Goal: Task Accomplishment & Management: Manage account settings

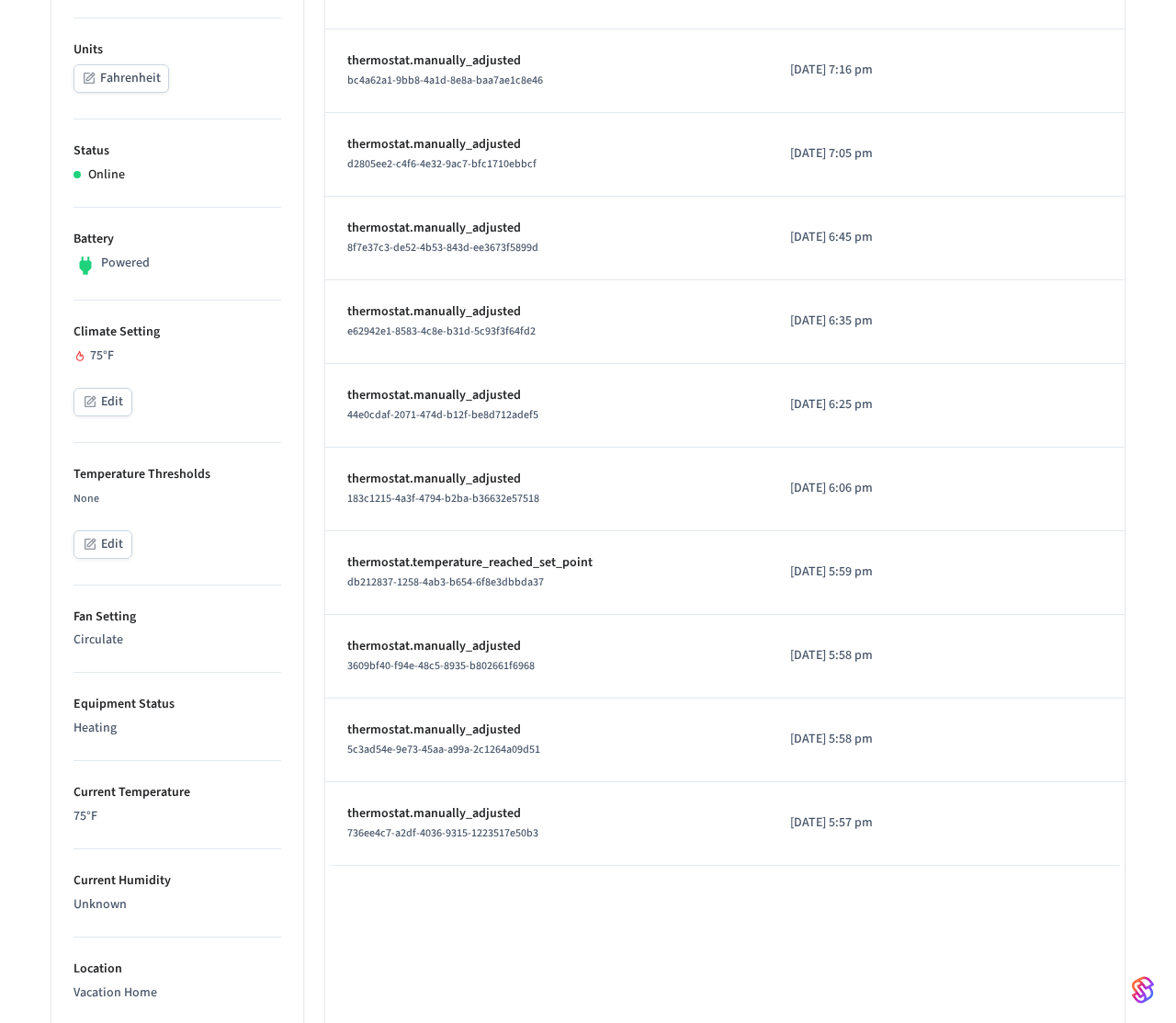
scroll to position [371, 0]
click at [114, 396] on button "Edit" at bounding box center [102, 404] width 59 height 29
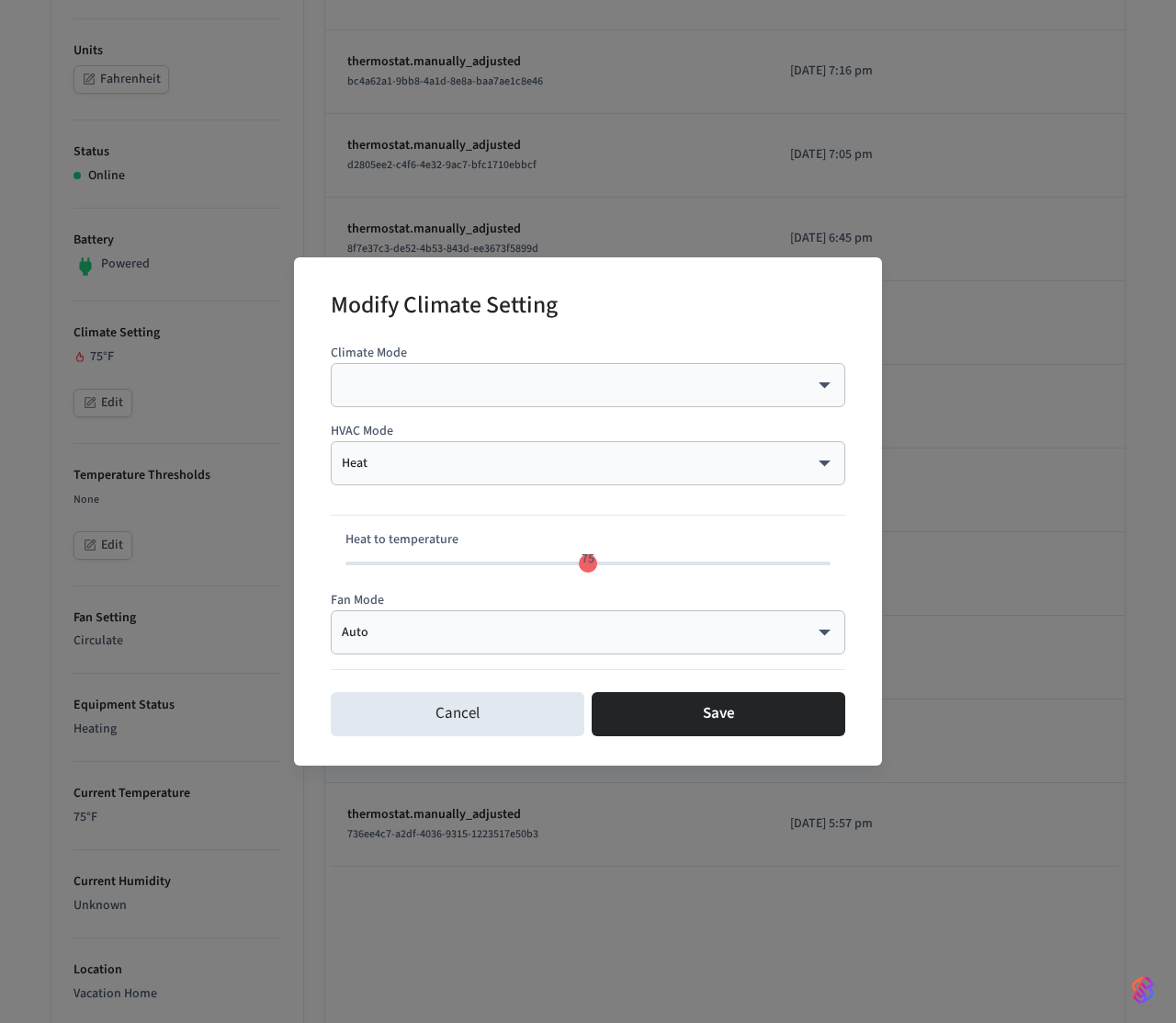
click at [426, 631] on body "myq-pp Production Find by ID ⌘ K PS Devices ACS Systems Connected Accounts User…" at bounding box center [588, 594] width 1176 height 1931
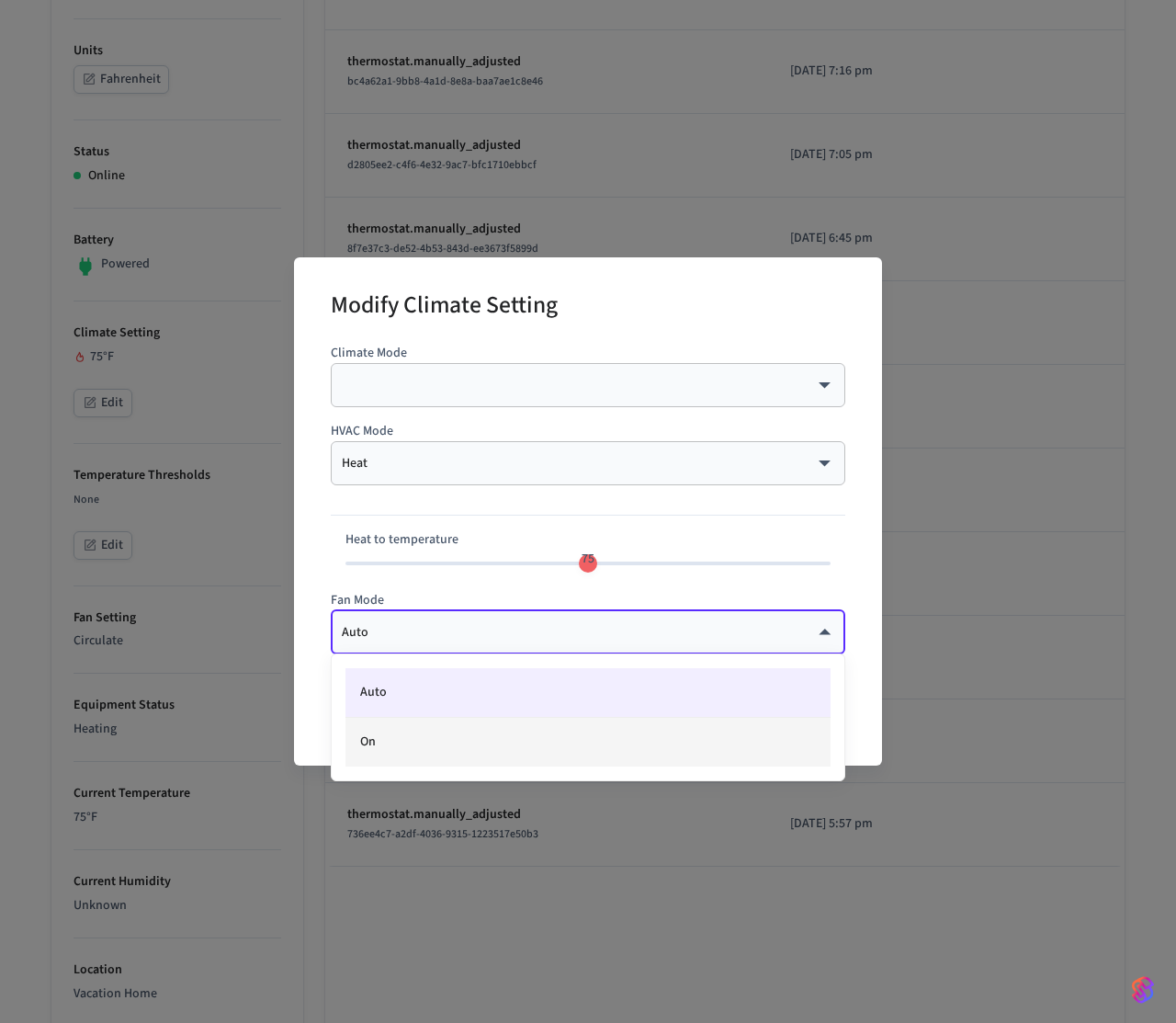
click at [402, 731] on li "On" at bounding box center [588, 742] width 485 height 49
type input "**"
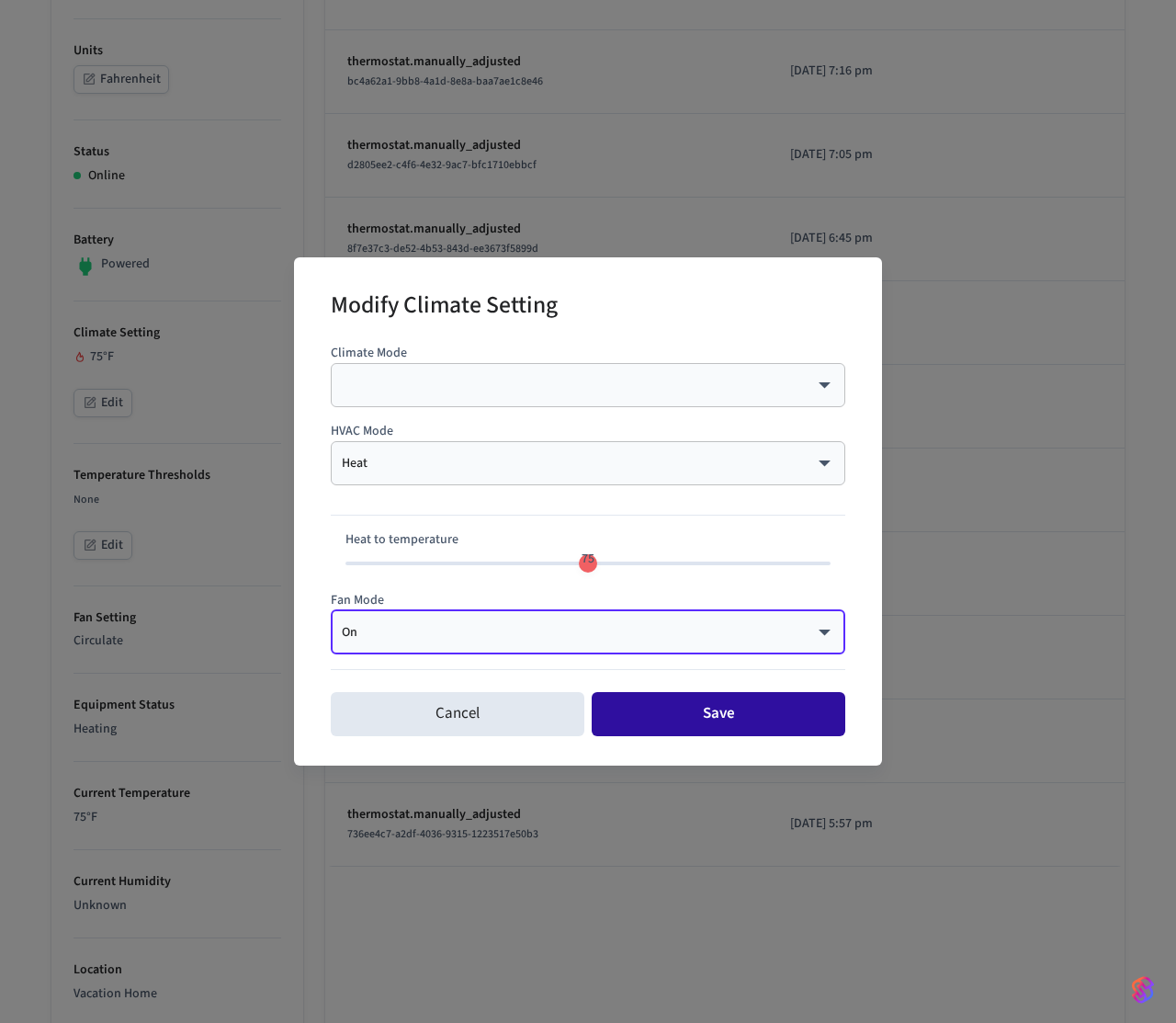
click at [701, 726] on button "Save" at bounding box center [719, 715] width 253 height 44
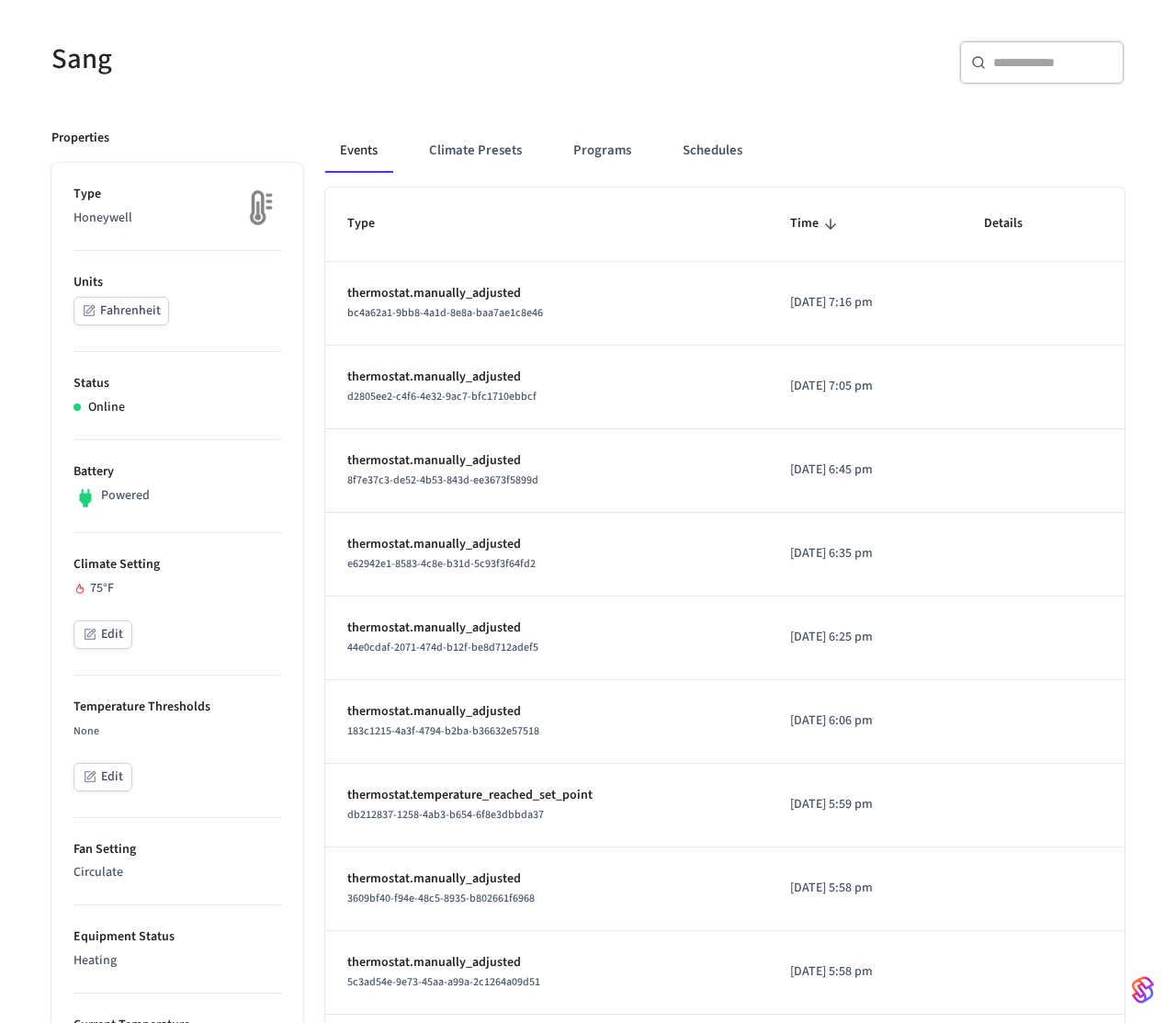
scroll to position [70, 0]
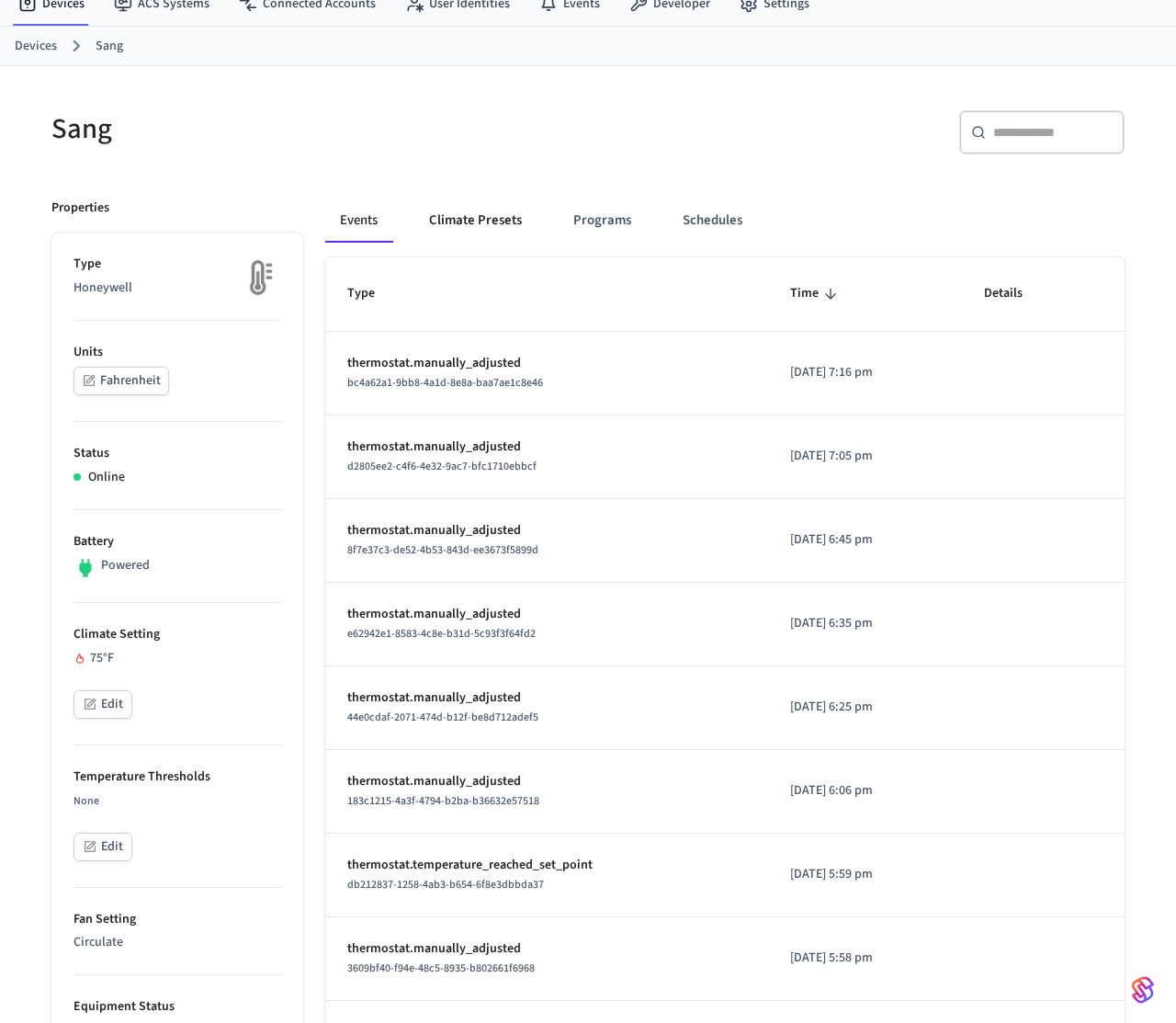
click at [460, 211] on button "Climate Presets" at bounding box center [475, 221] width 122 height 44
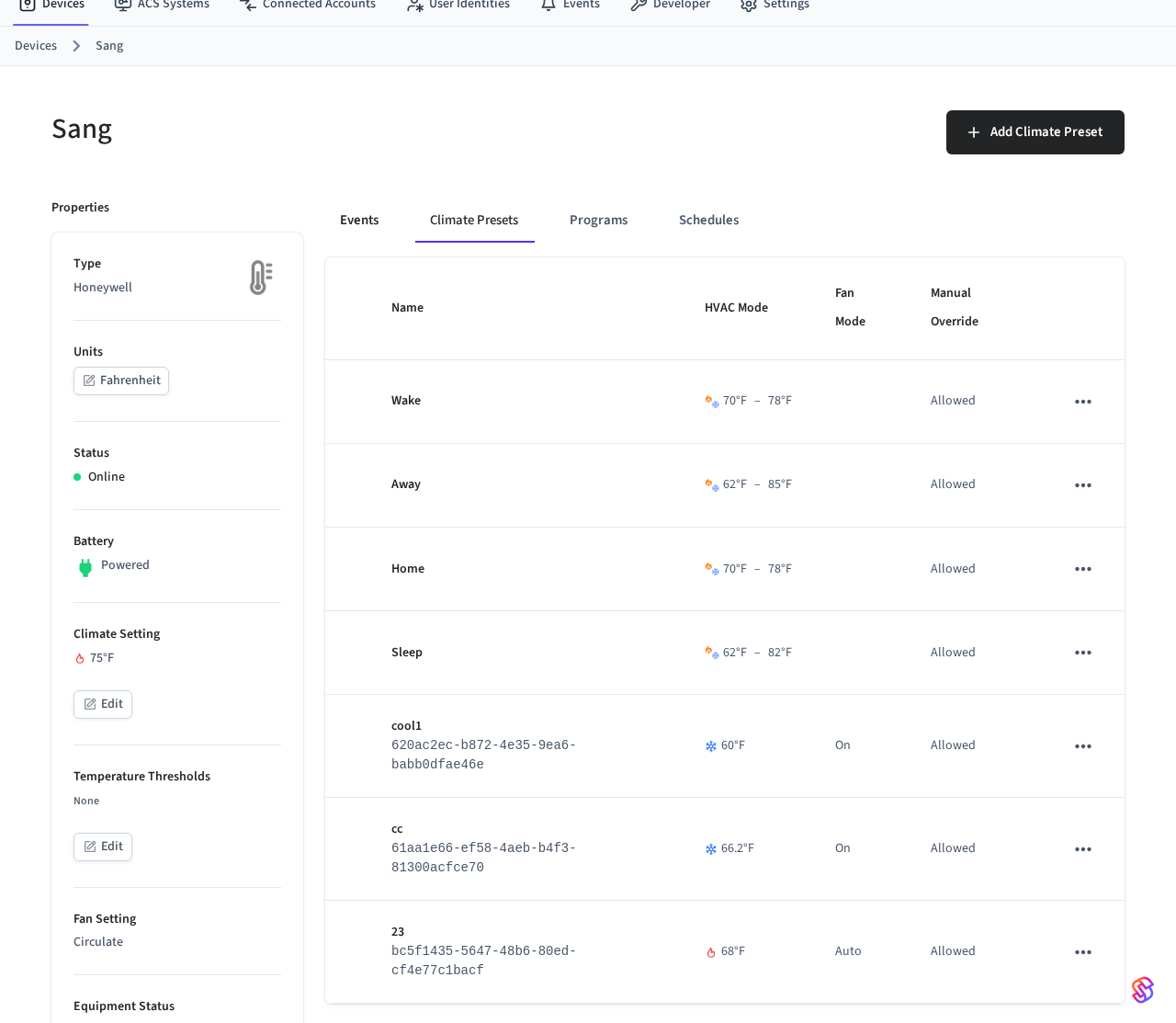
click at [367, 220] on button "Events" at bounding box center [359, 221] width 68 height 44
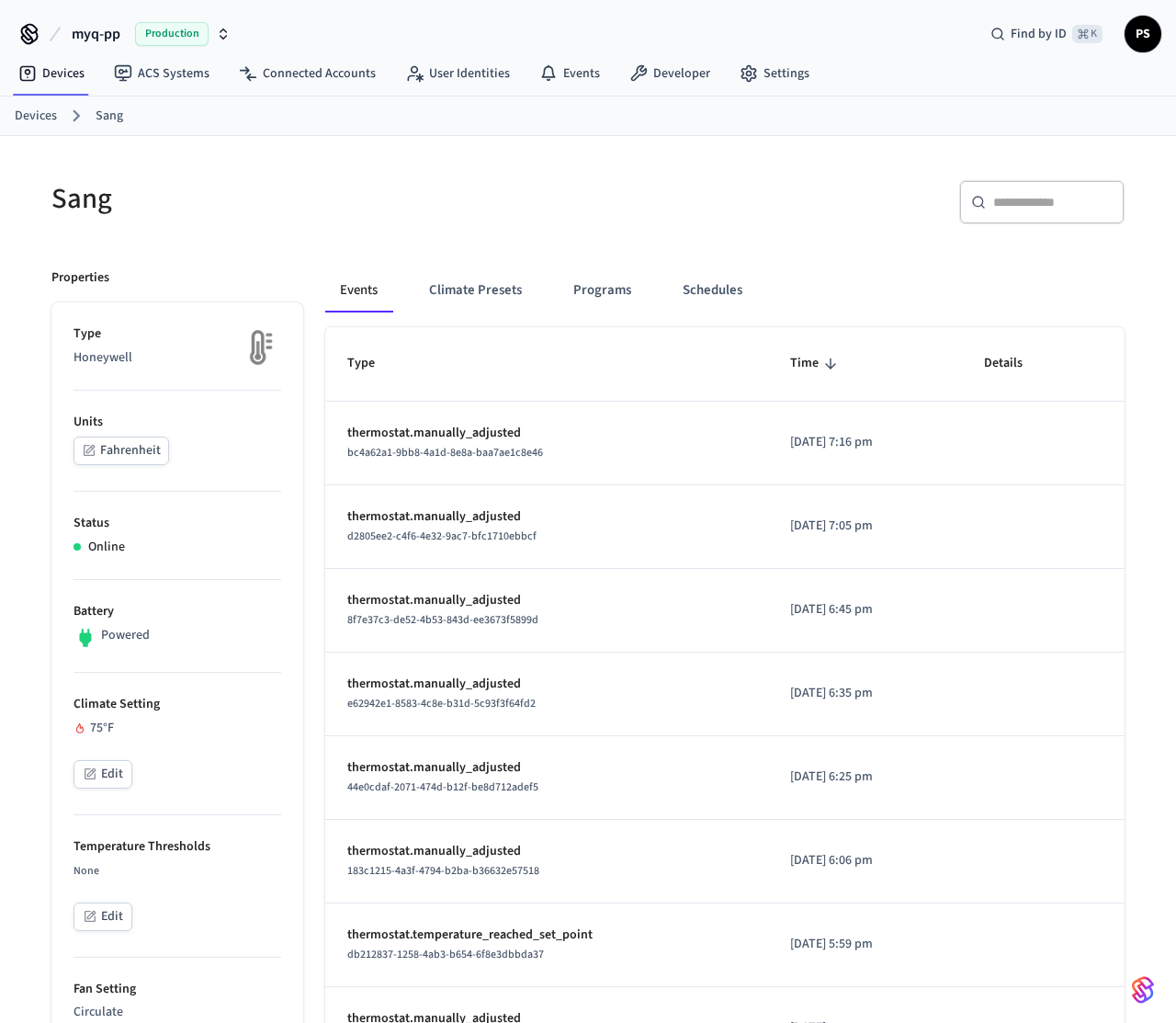
scroll to position [907, 0]
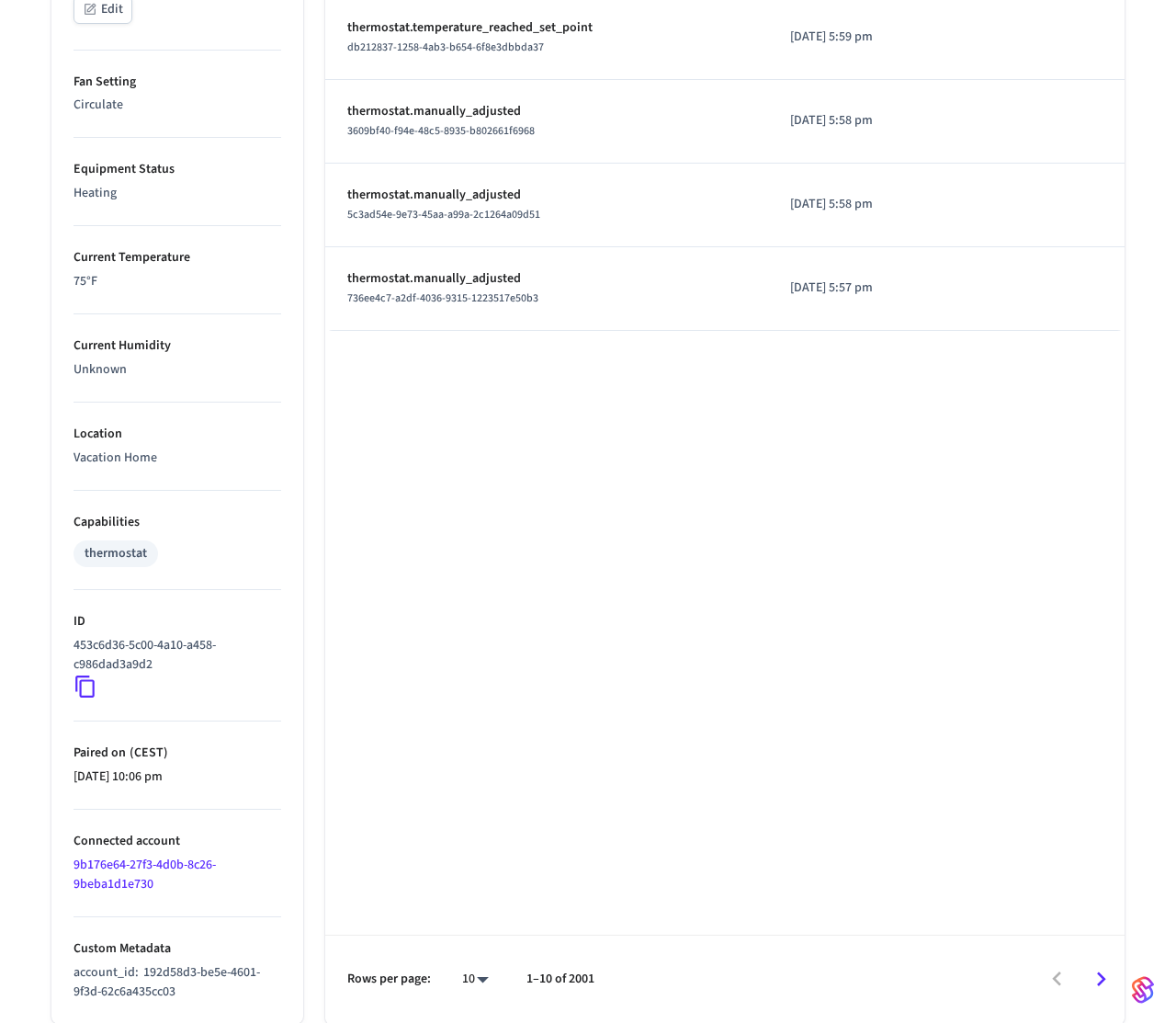
click at [91, 677] on icon at bounding box center [85, 686] width 24 height 24
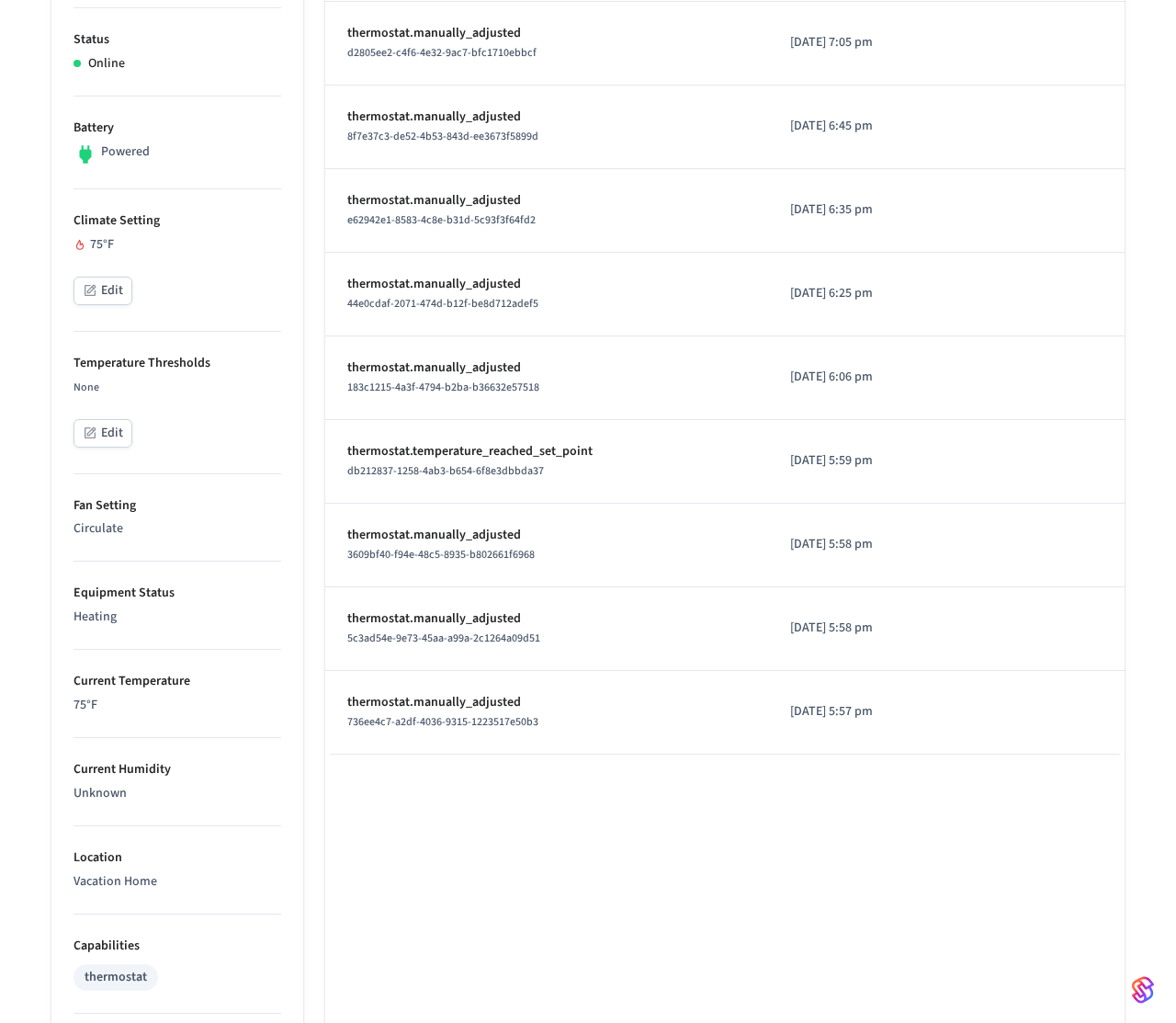
scroll to position [421, 0]
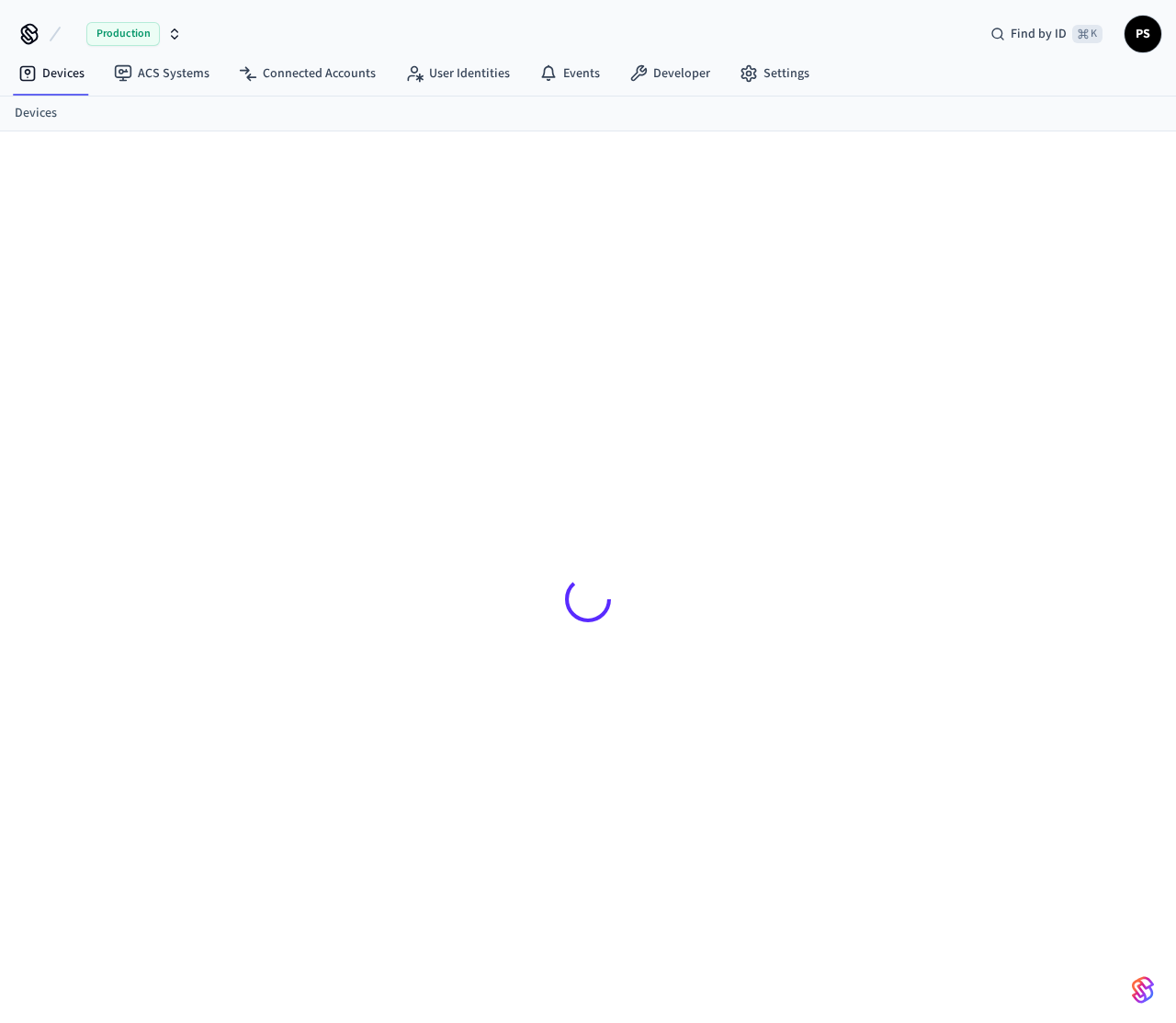
scroll to position [25, 0]
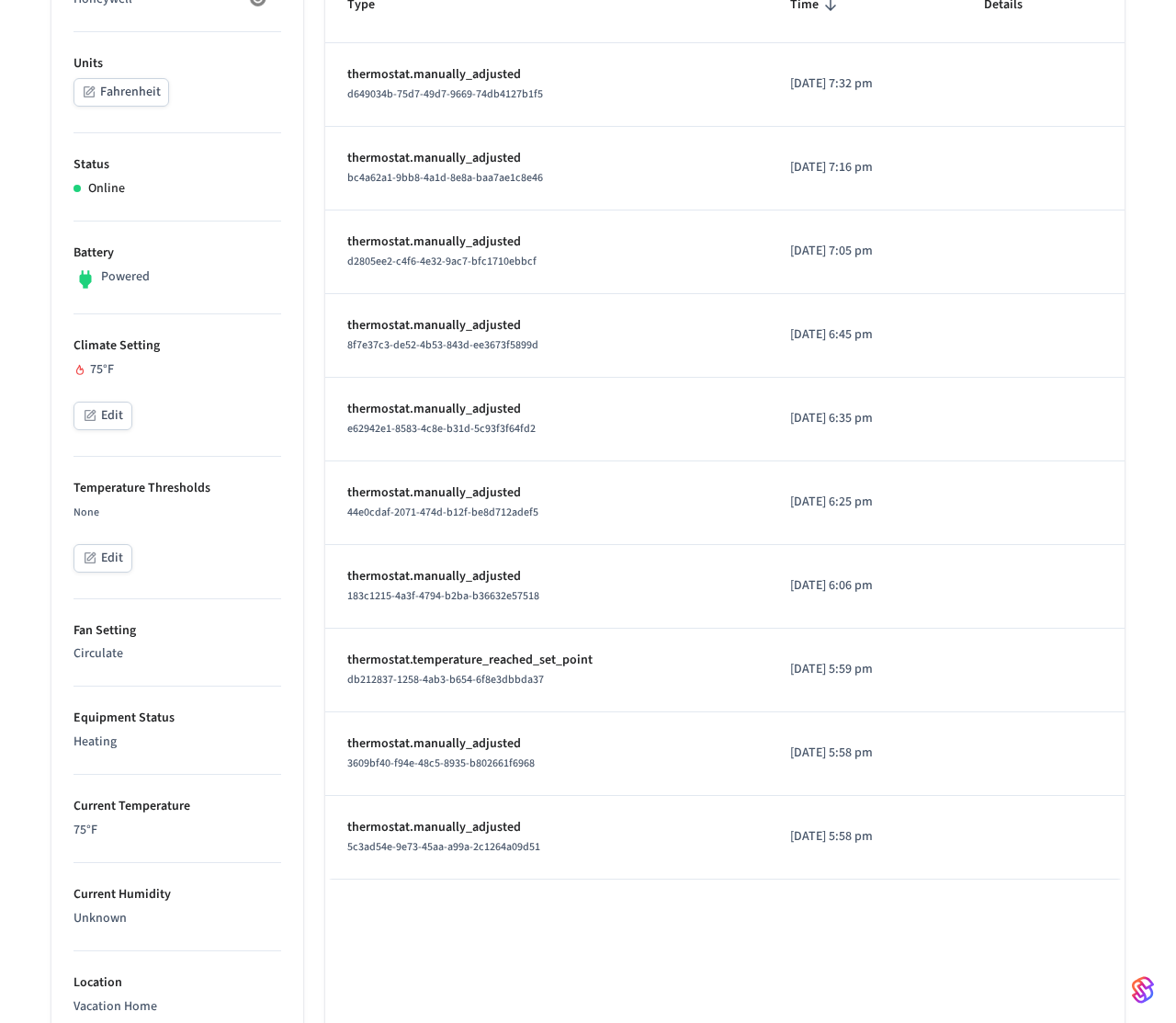
scroll to position [329, 0]
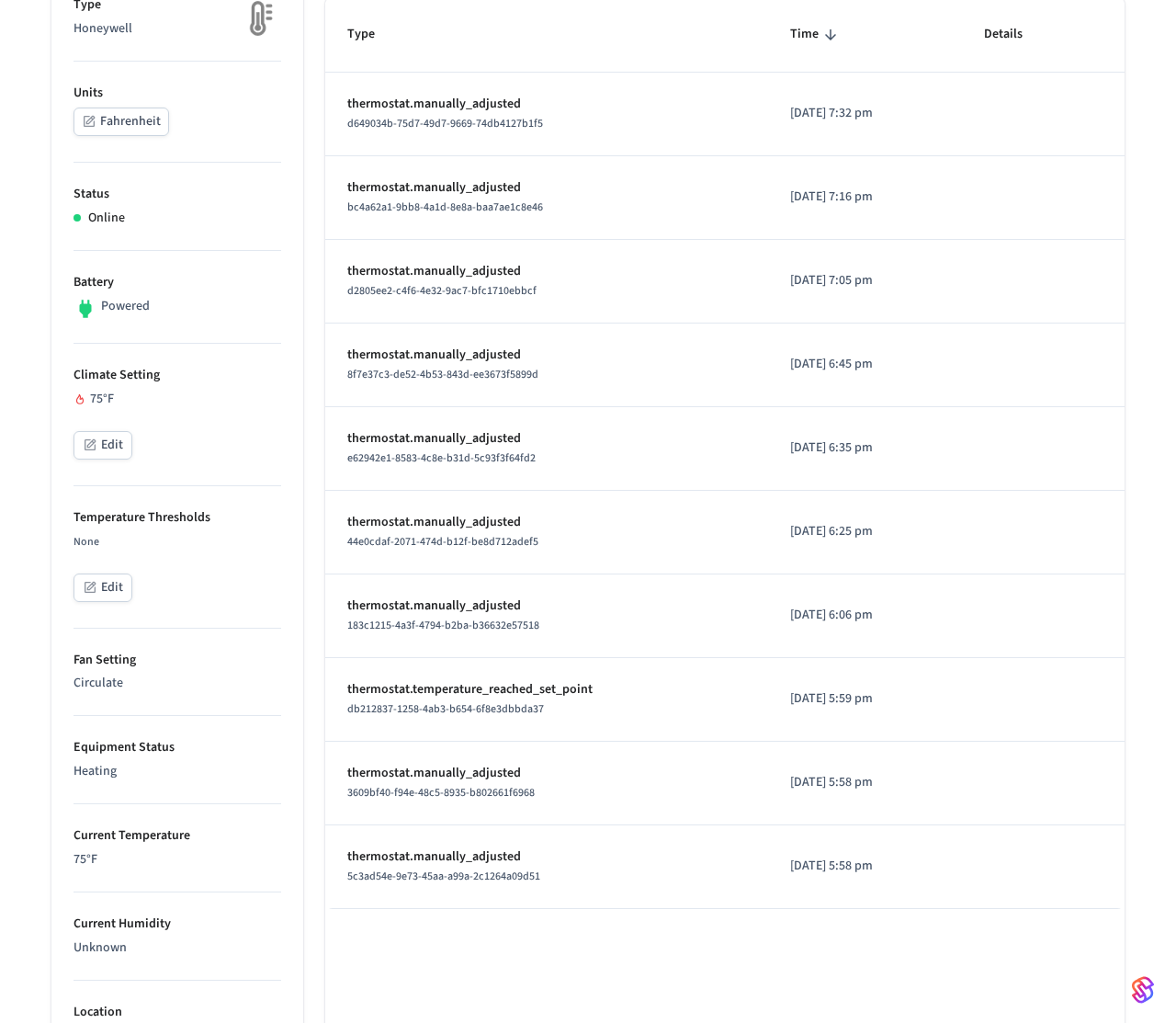
click at [111, 453] on button "Edit" at bounding box center [102, 446] width 59 height 29
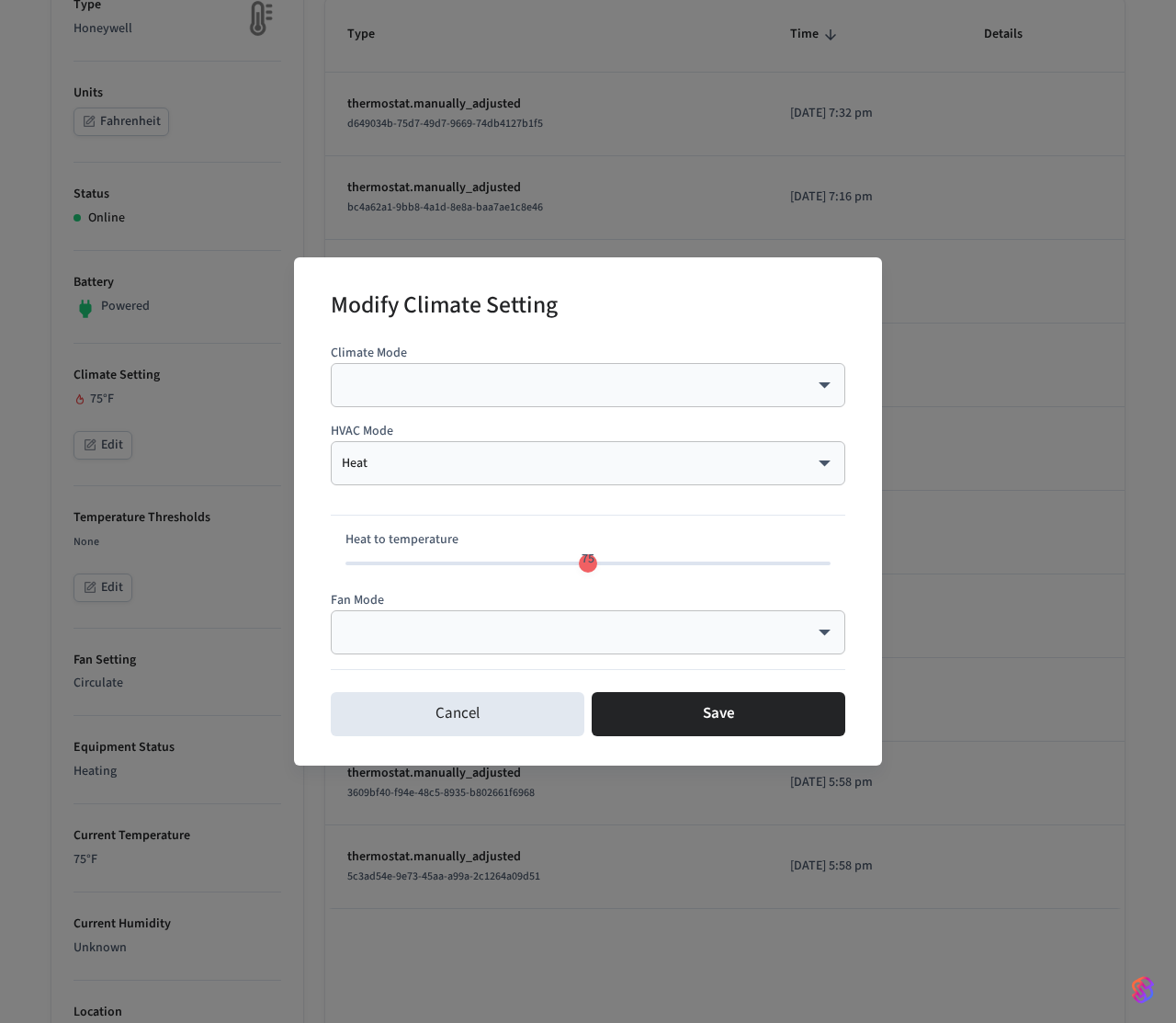
click at [495, 630] on body "myq-pp Production Find by ID ⌘ K PS Devices ACS Systems Connected Accounts User…" at bounding box center [588, 636] width 1176 height 1931
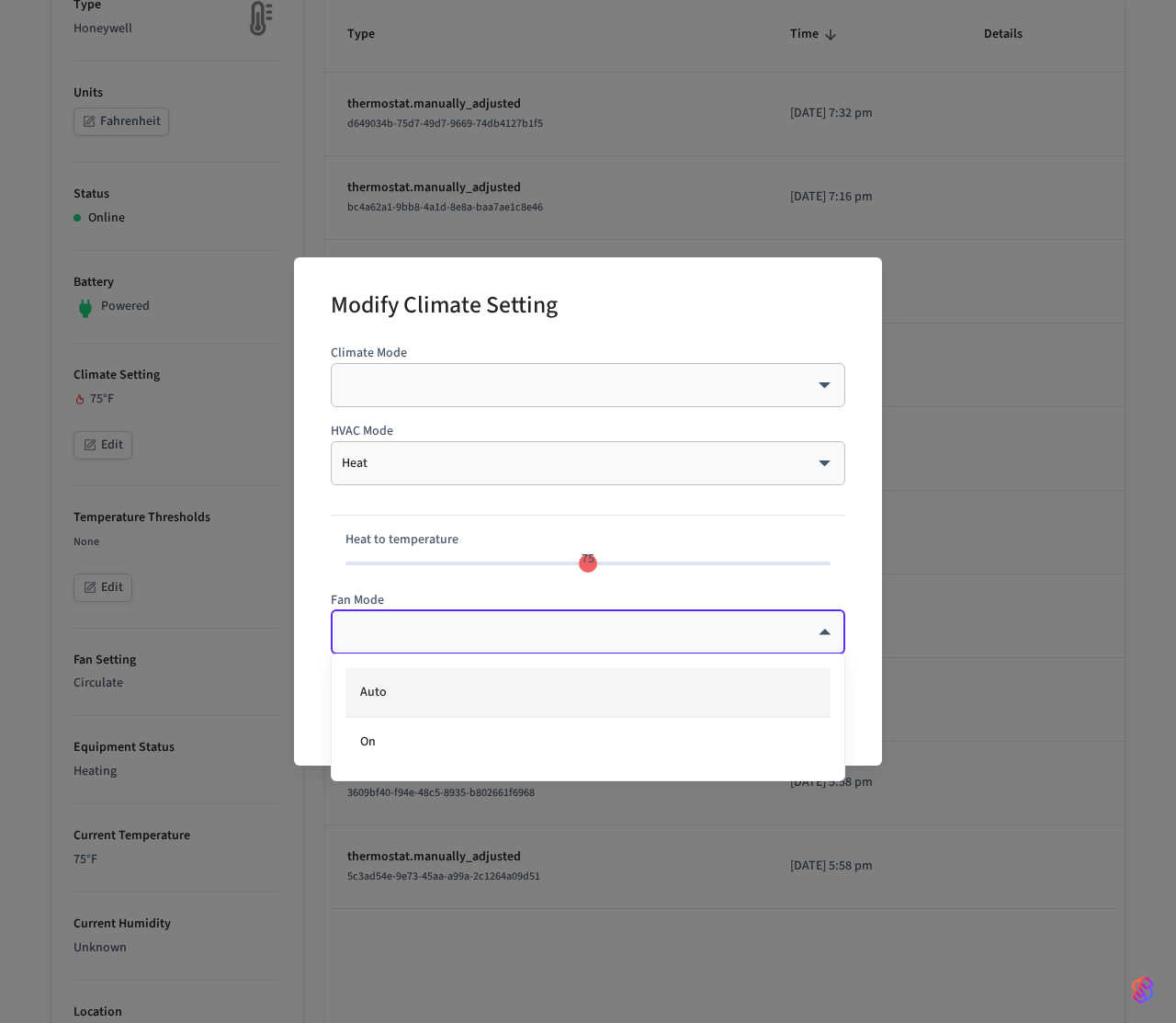
click at [460, 690] on li "Auto" at bounding box center [588, 694] width 485 height 50
type input "****"
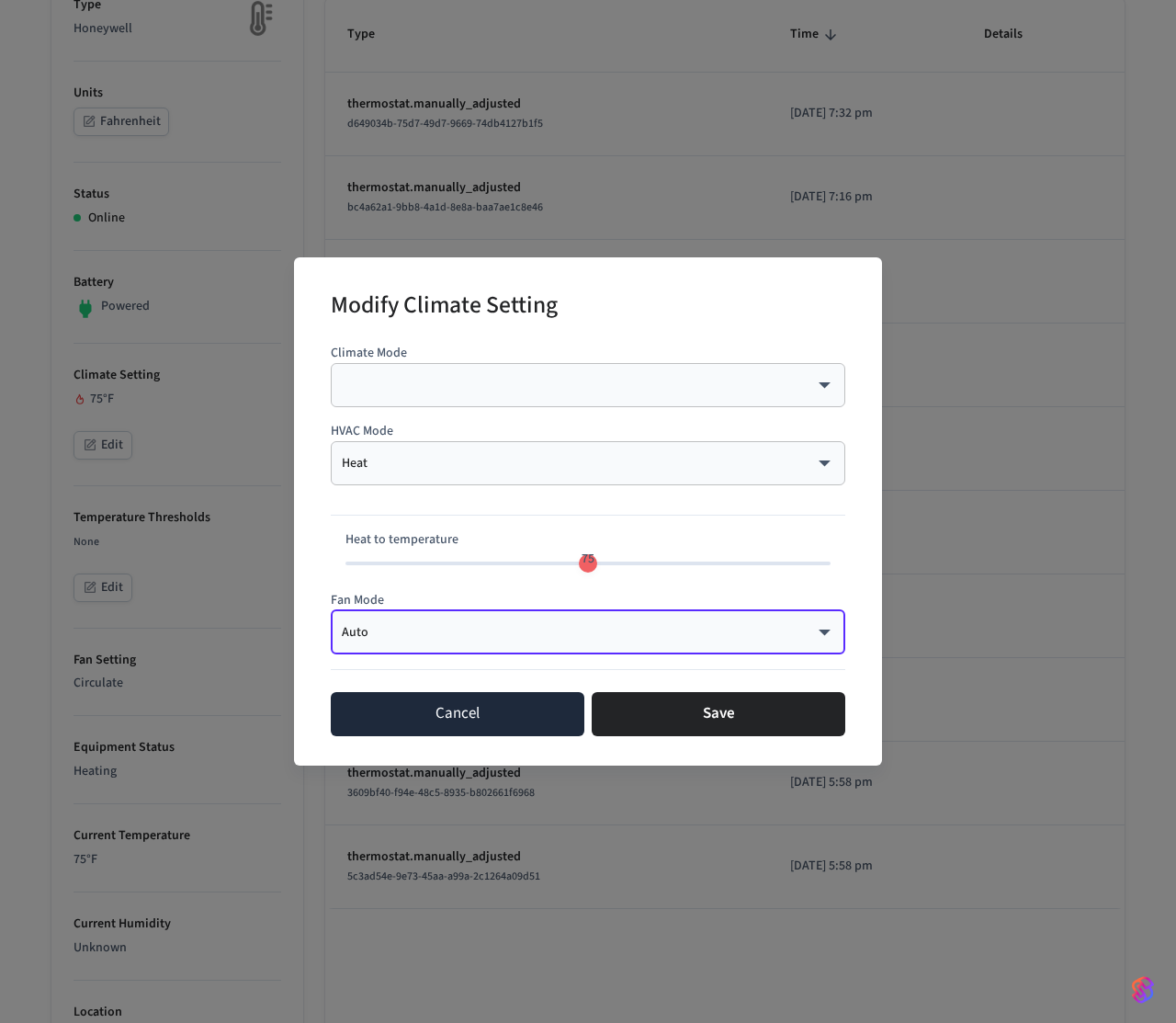
click at [504, 726] on button "Cancel" at bounding box center [457, 715] width 253 height 44
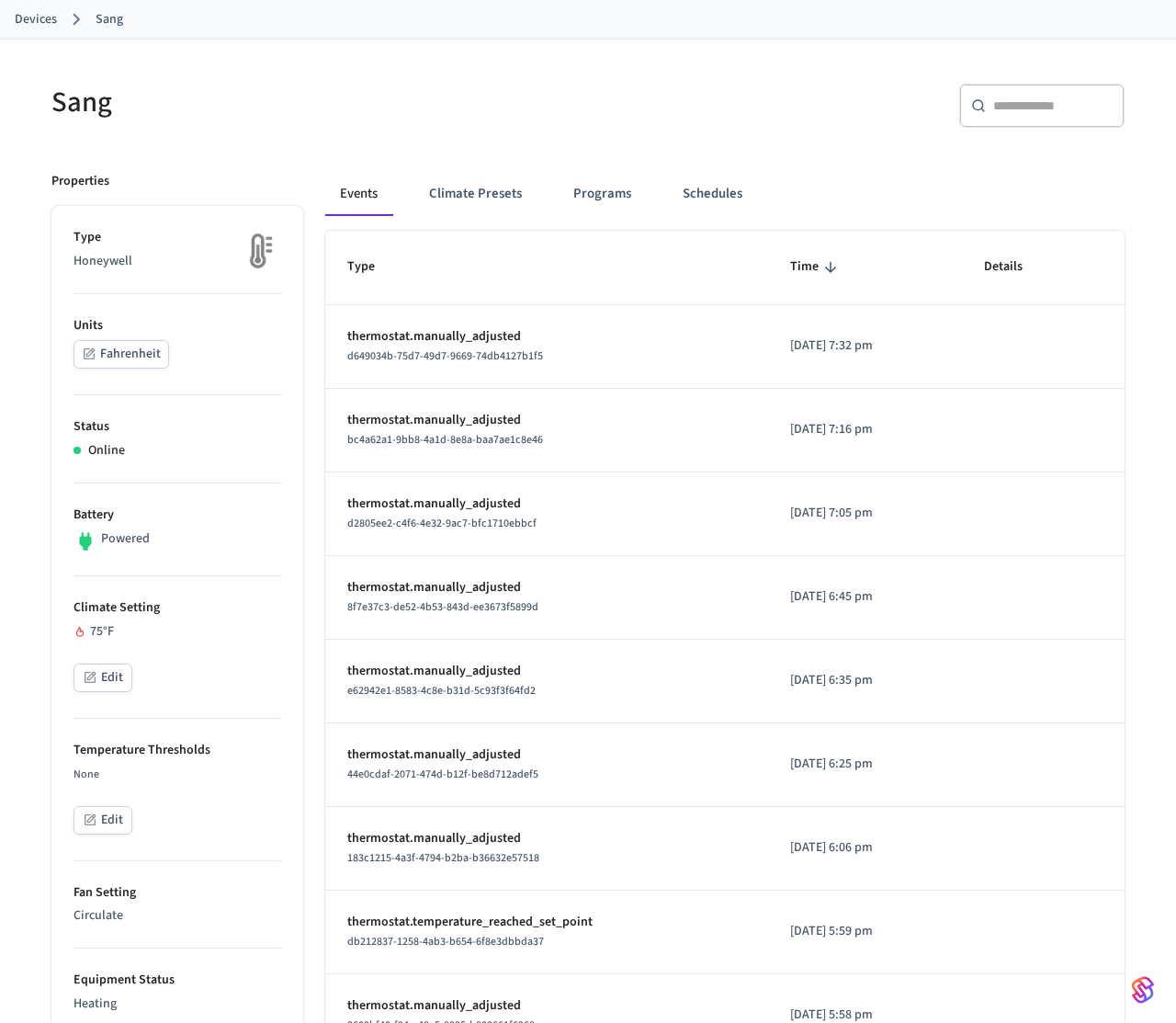
scroll to position [92, 0]
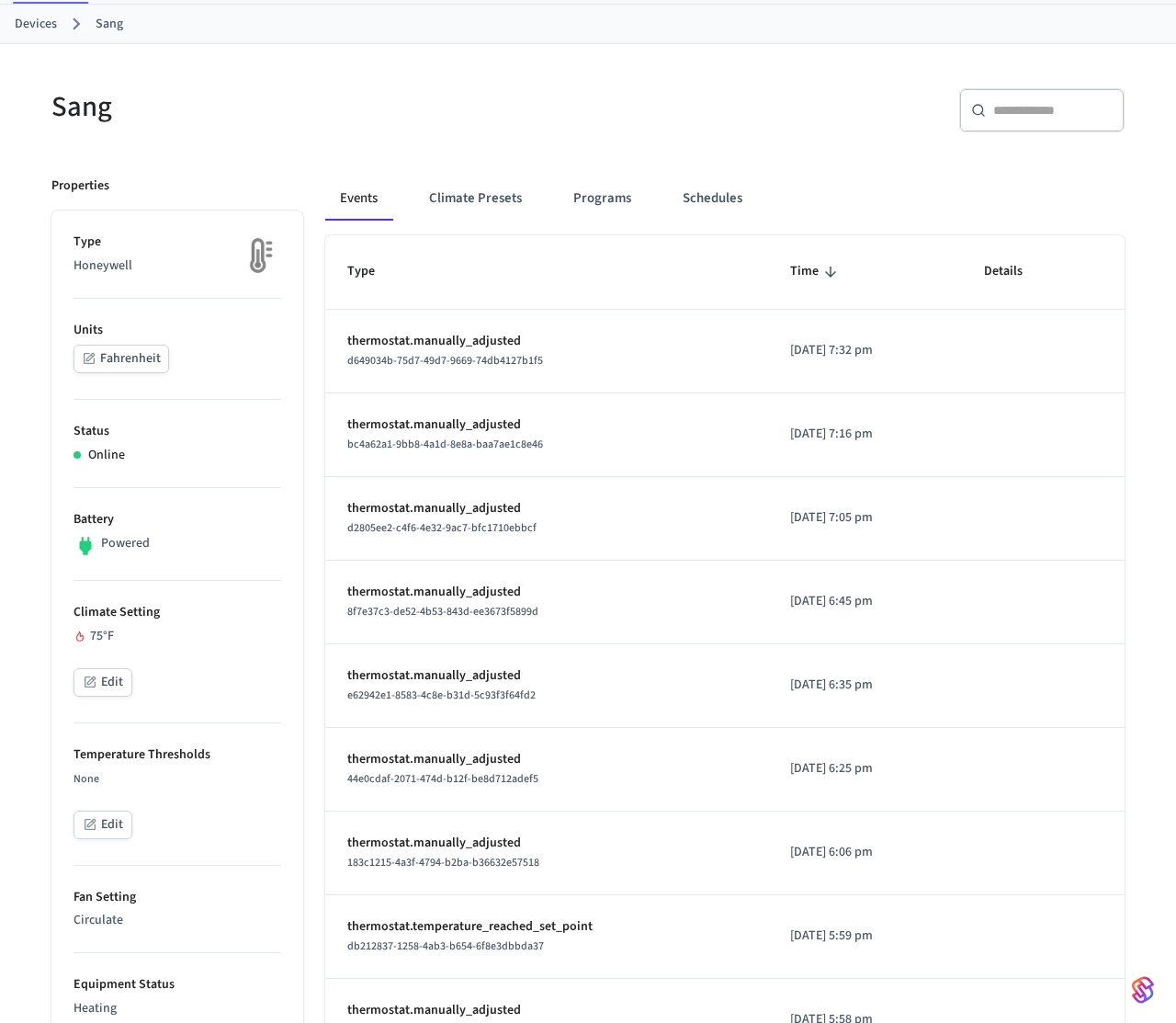
click at [111, 692] on button "Edit" at bounding box center [102, 683] width 59 height 29
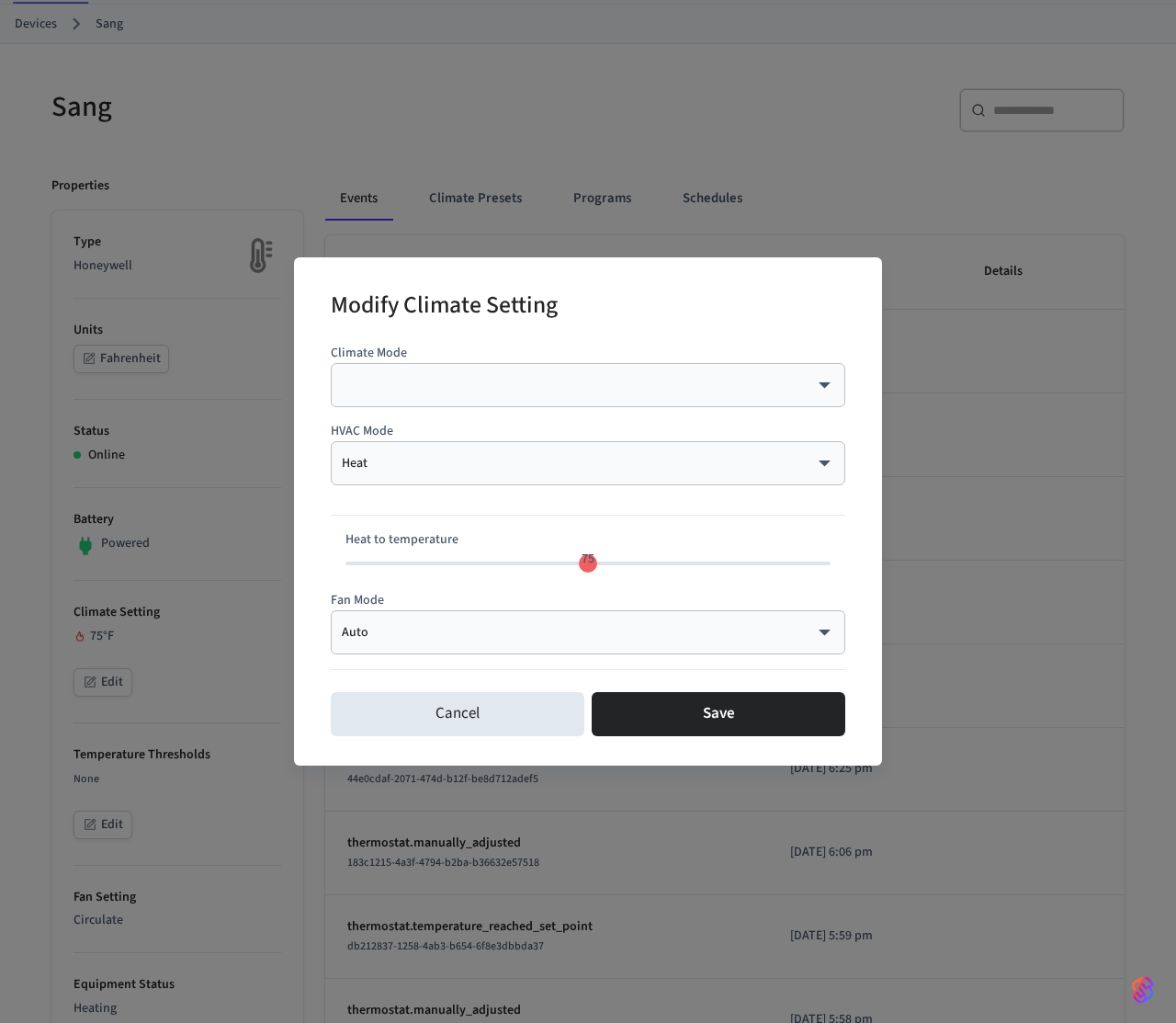
click at [472, 643] on div "Auto **** ​" at bounding box center [588, 633] width 514 height 44
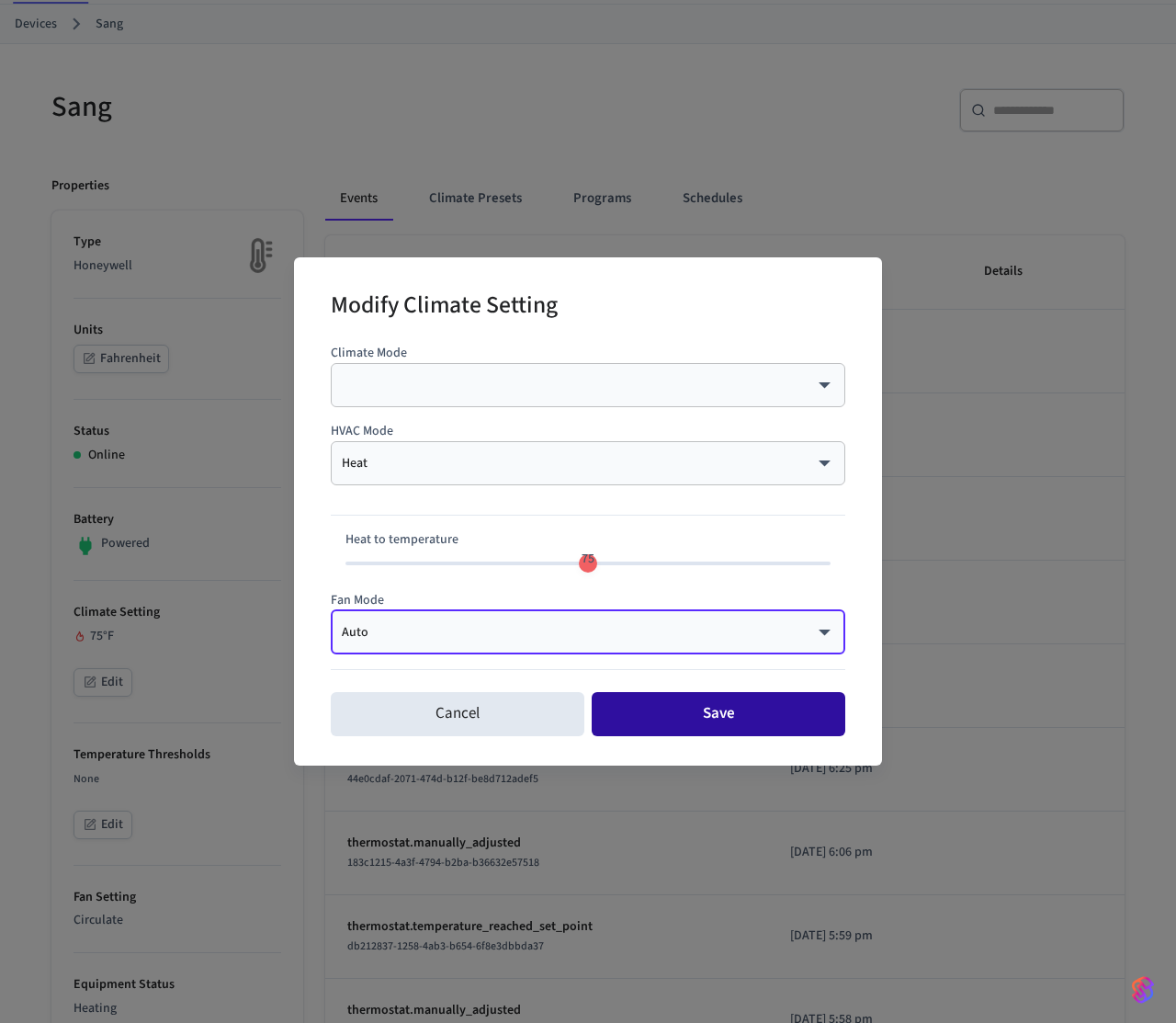
click at [656, 723] on button "Save" at bounding box center [719, 715] width 253 height 44
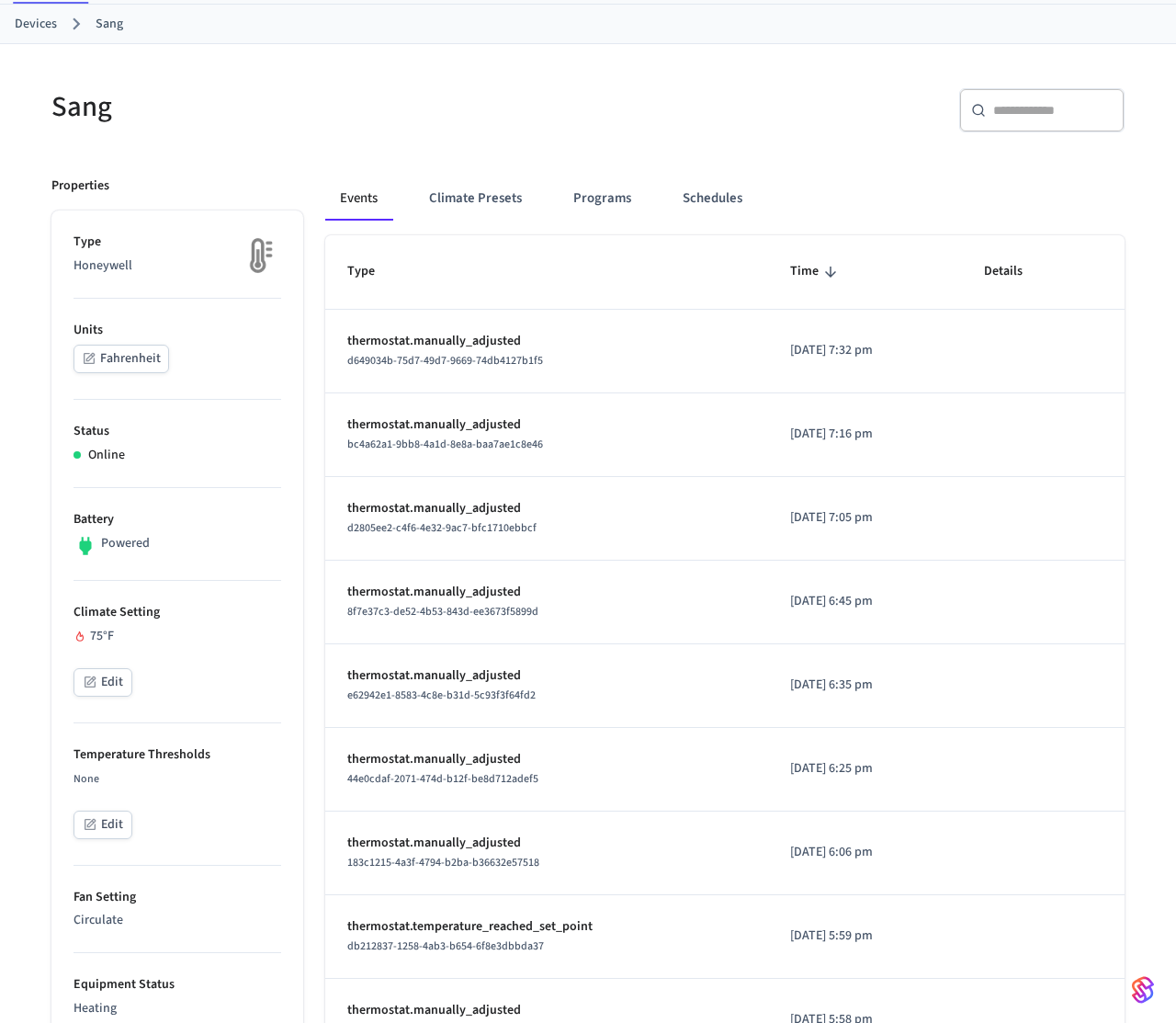
scroll to position [334, 0]
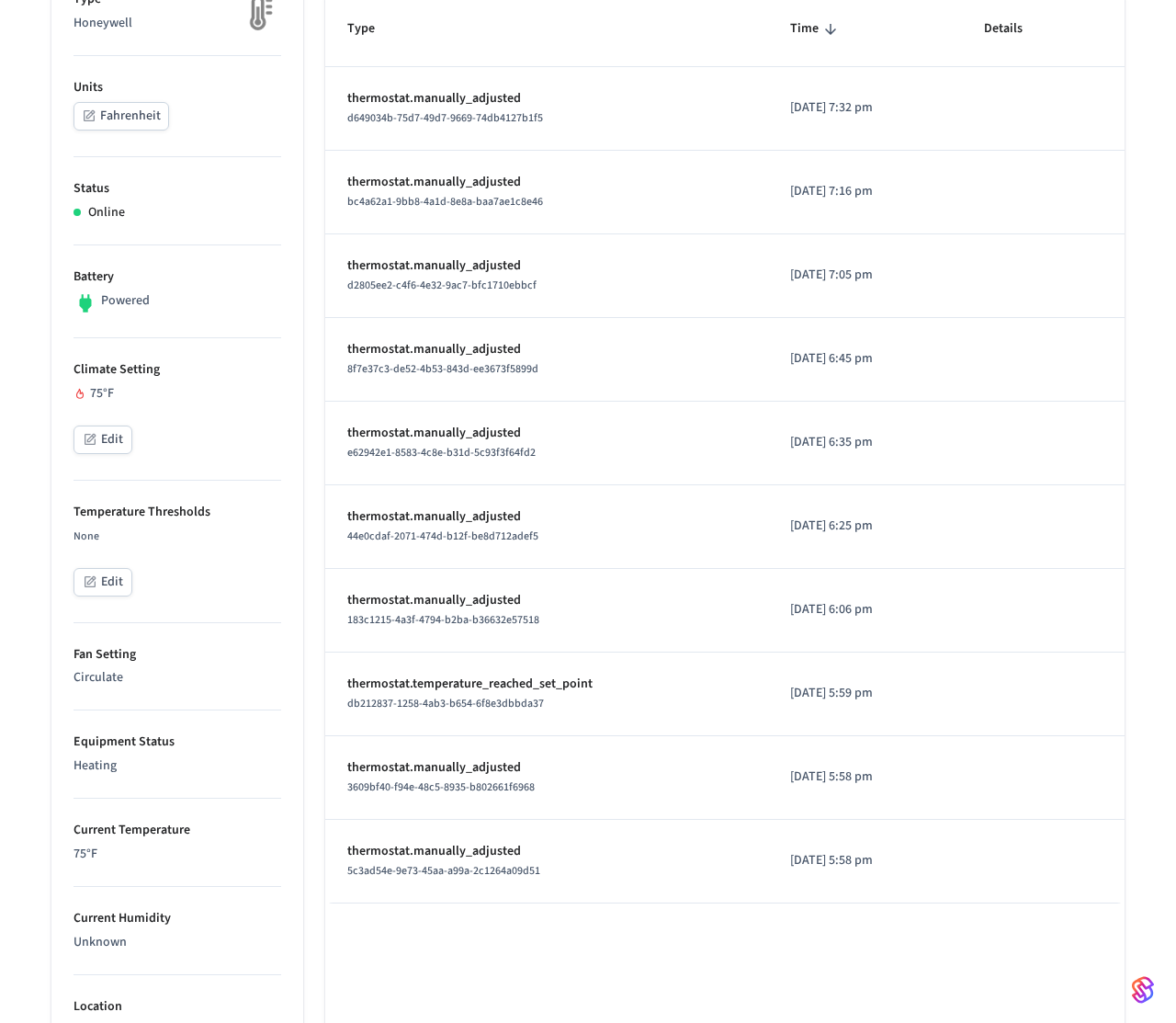
click at [104, 672] on p "Circulate" at bounding box center [177, 678] width 208 height 19
click at [196, 649] on p "Fan Setting" at bounding box center [177, 655] width 208 height 19
click at [106, 432] on button "Edit" at bounding box center [102, 440] width 59 height 29
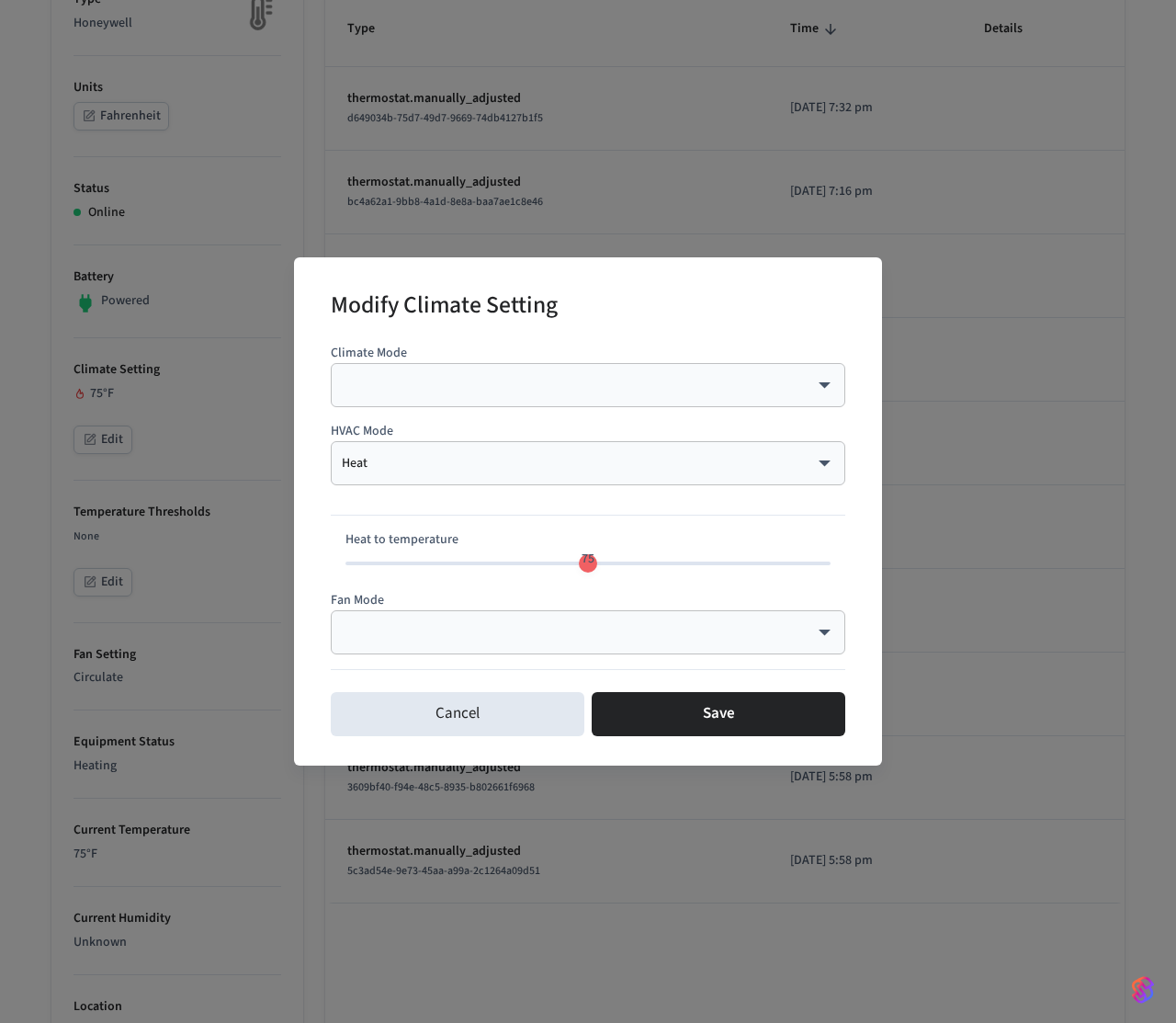
click at [536, 627] on body "myq-pp Production Find by ID ⌘ K PS Devices ACS Systems Connected Accounts User…" at bounding box center [588, 631] width 1176 height 1931
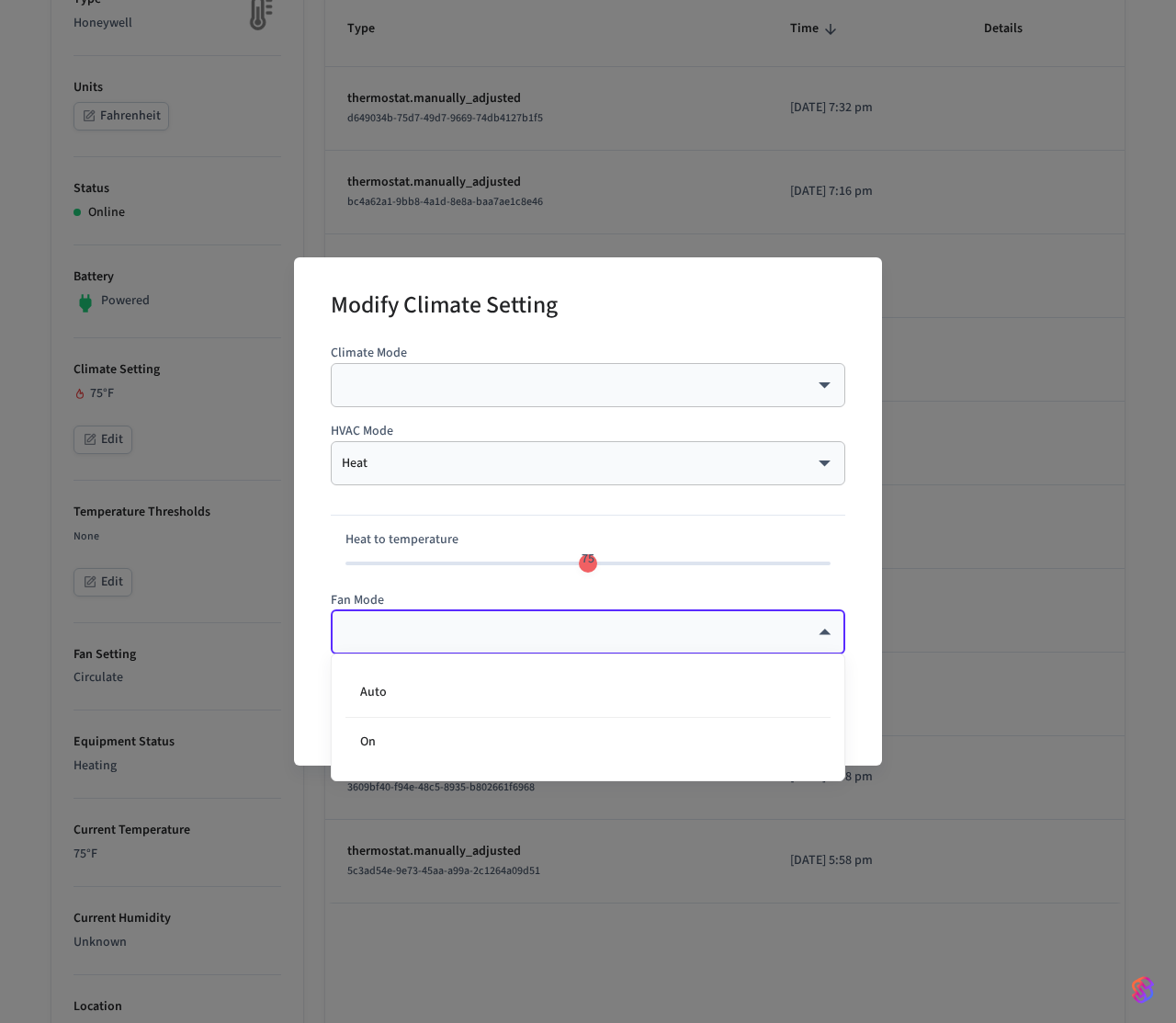
click at [536, 627] on div at bounding box center [588, 512] width 1176 height 1023
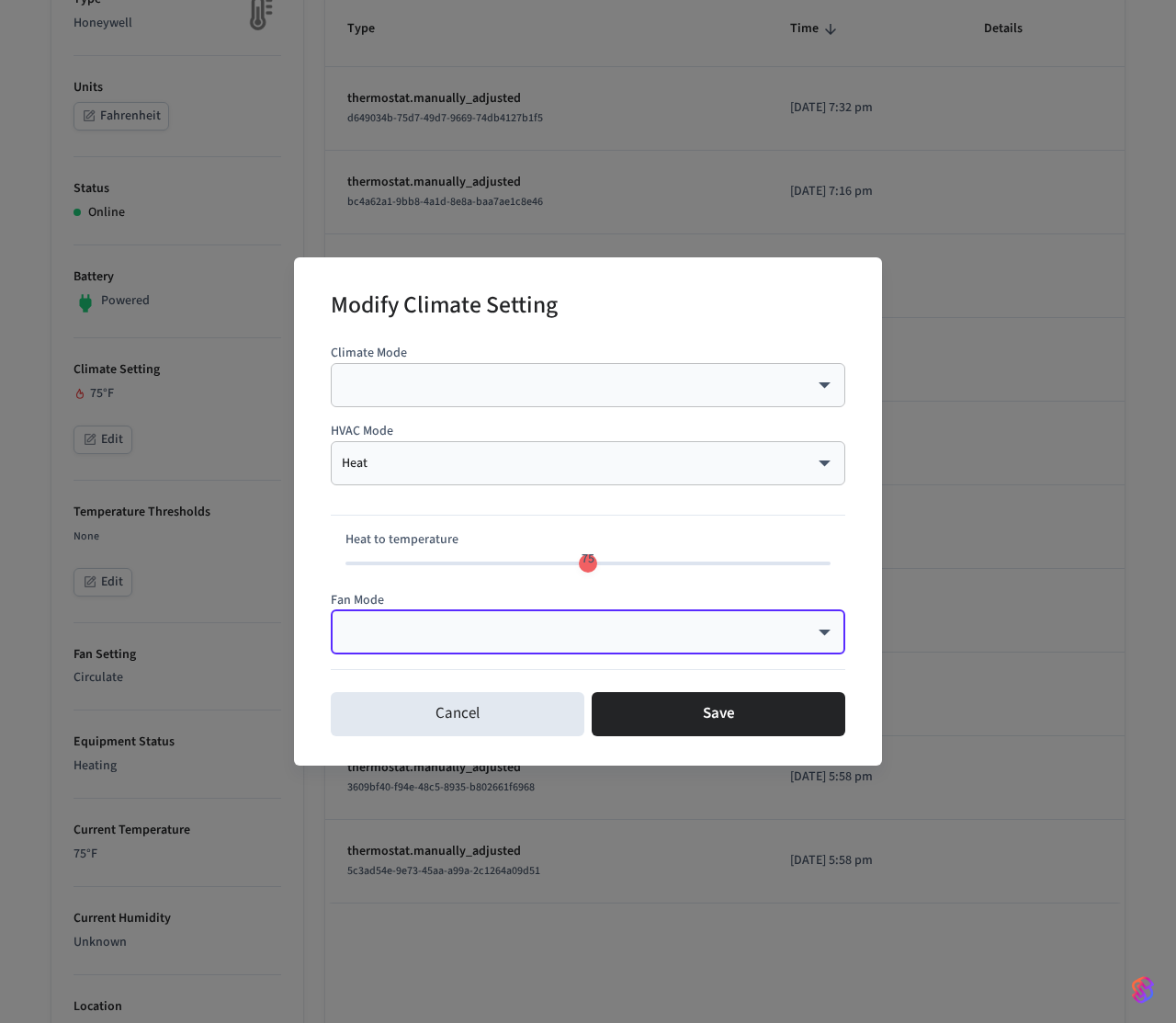
click at [457, 389] on body "myq-pp Production Find by ID ⌘ K PS Devices ACS Systems Connected Accounts User…" at bounding box center [588, 631] width 1176 height 1931
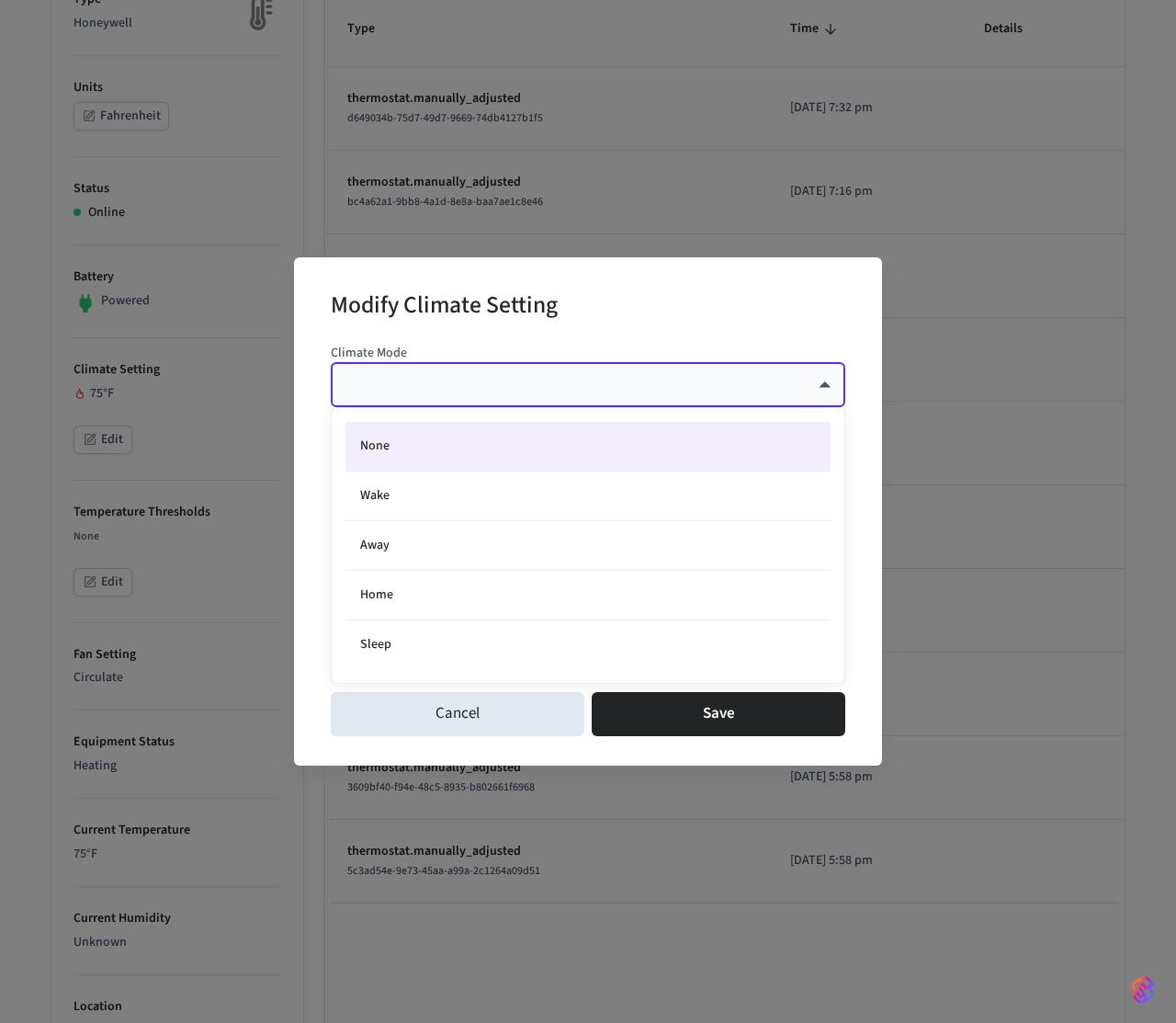
click at [457, 389] on div at bounding box center [588, 512] width 1176 height 1023
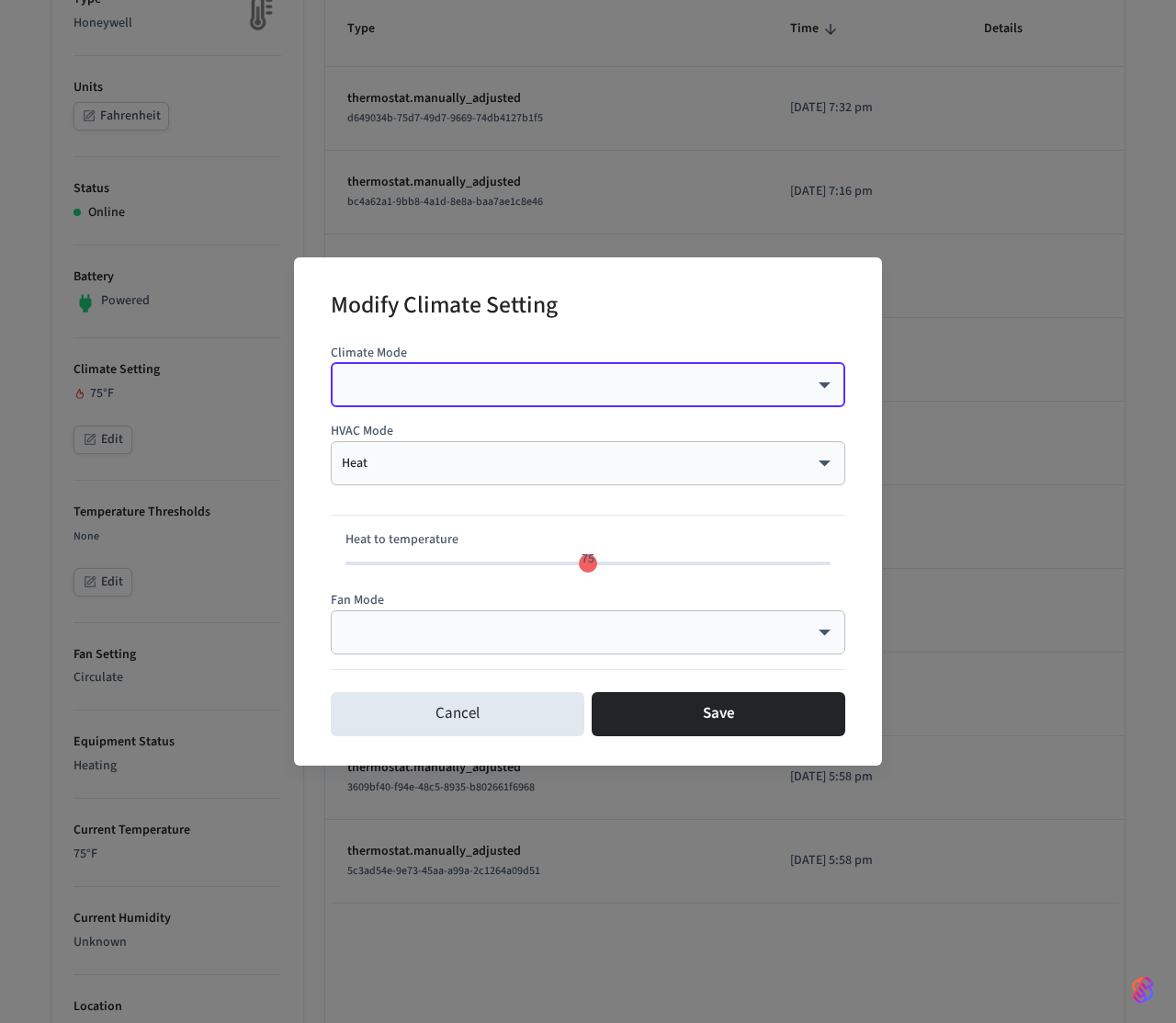
click at [184, 516] on div "Modify Climate Setting Climate Mode ​ ​ HVAC Mode Heat **** ​ Heat to temperatu…" at bounding box center [588, 512] width 1176 height 1023
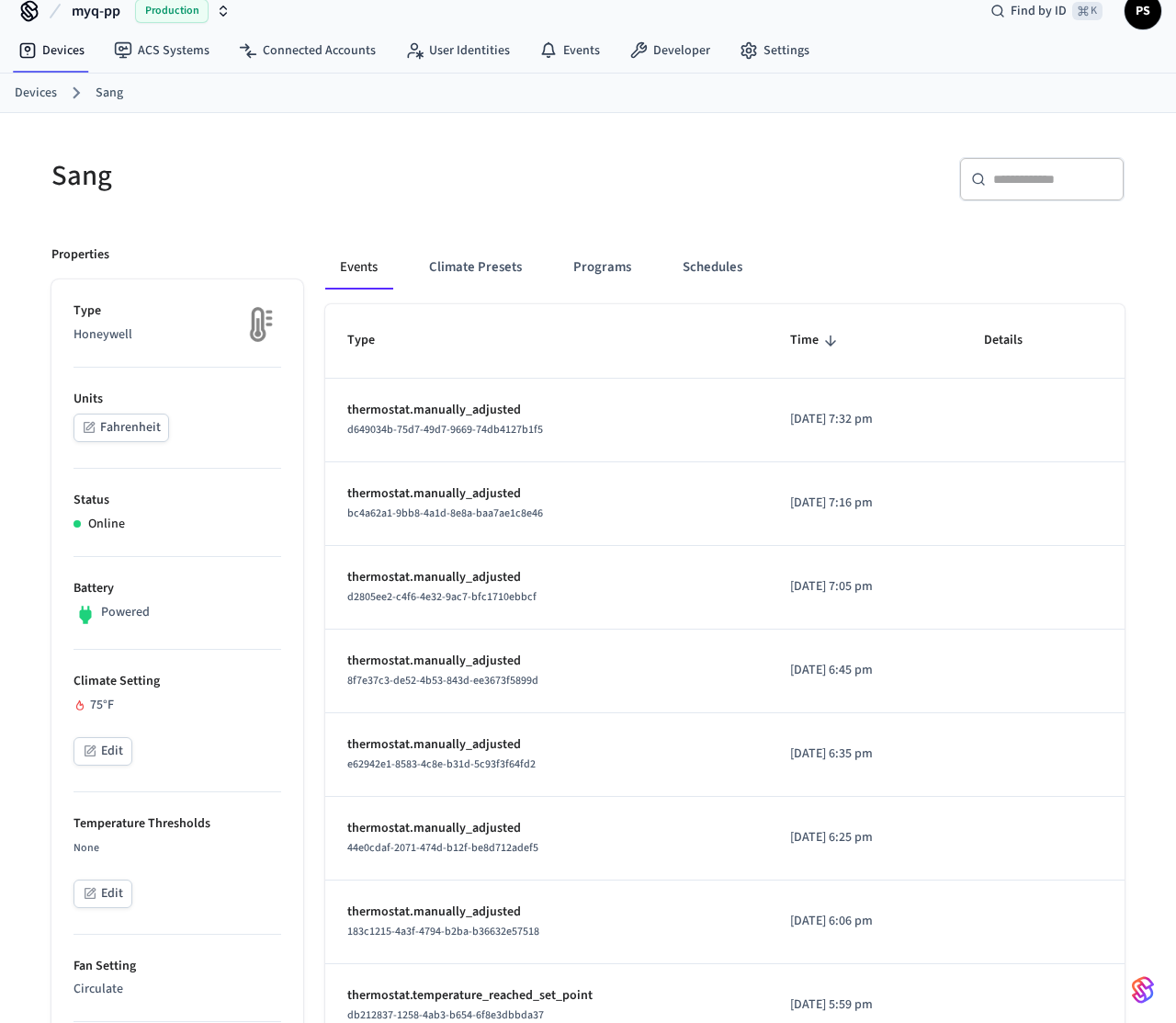
scroll to position [0, 0]
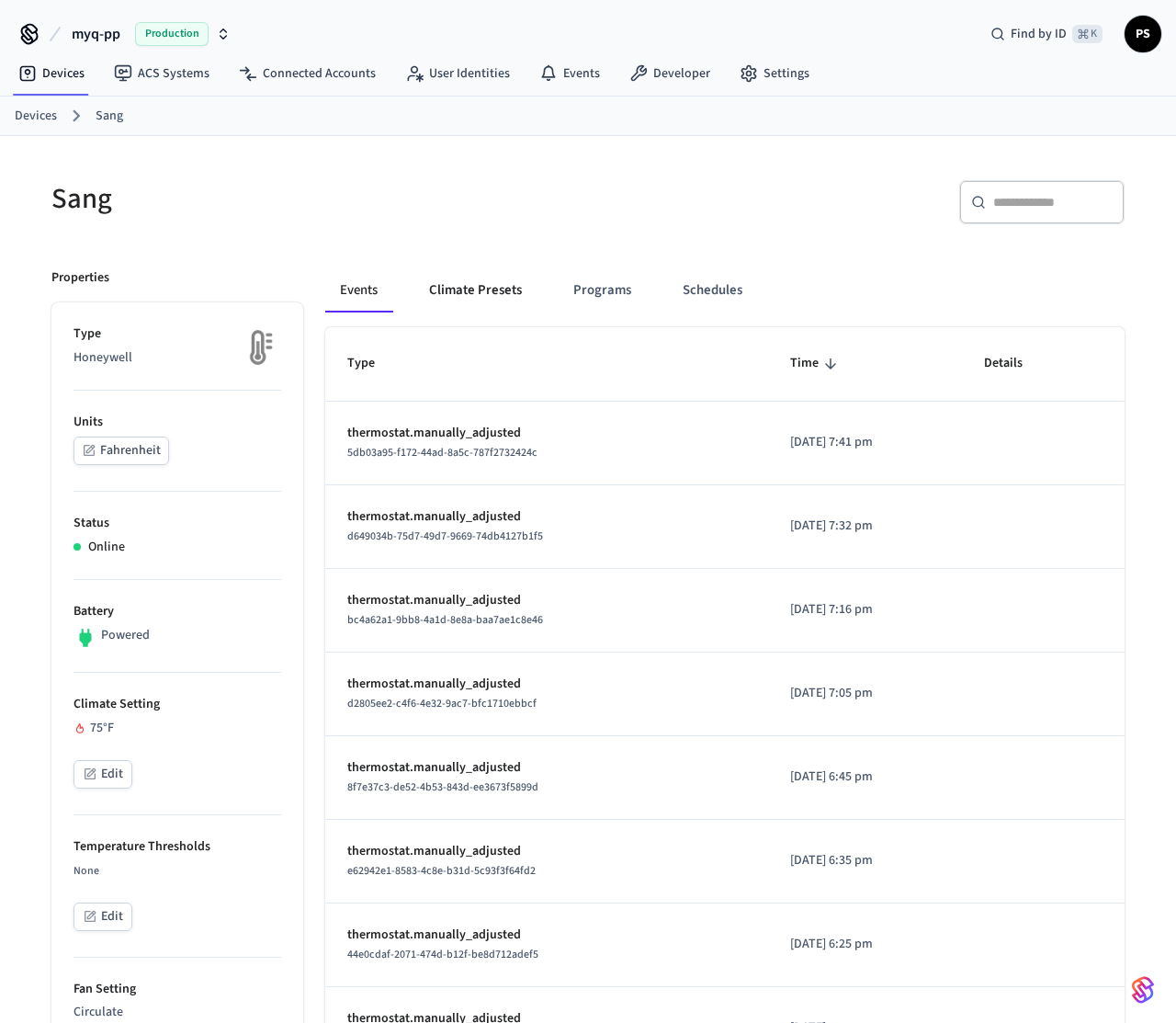
click at [490, 309] on button "Climate Presets" at bounding box center [475, 291] width 122 height 44
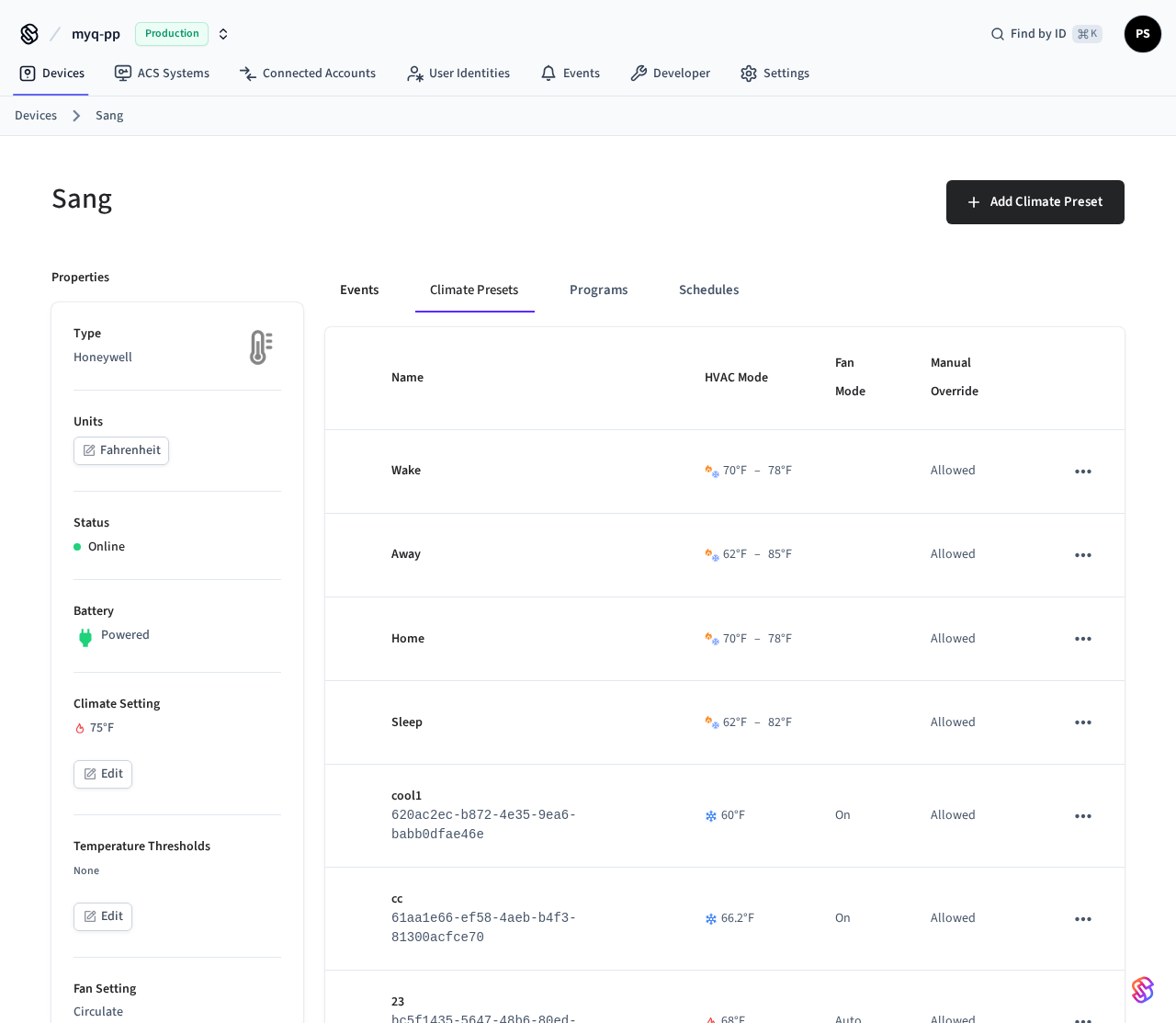
click at [352, 298] on button "Events" at bounding box center [359, 291] width 68 height 44
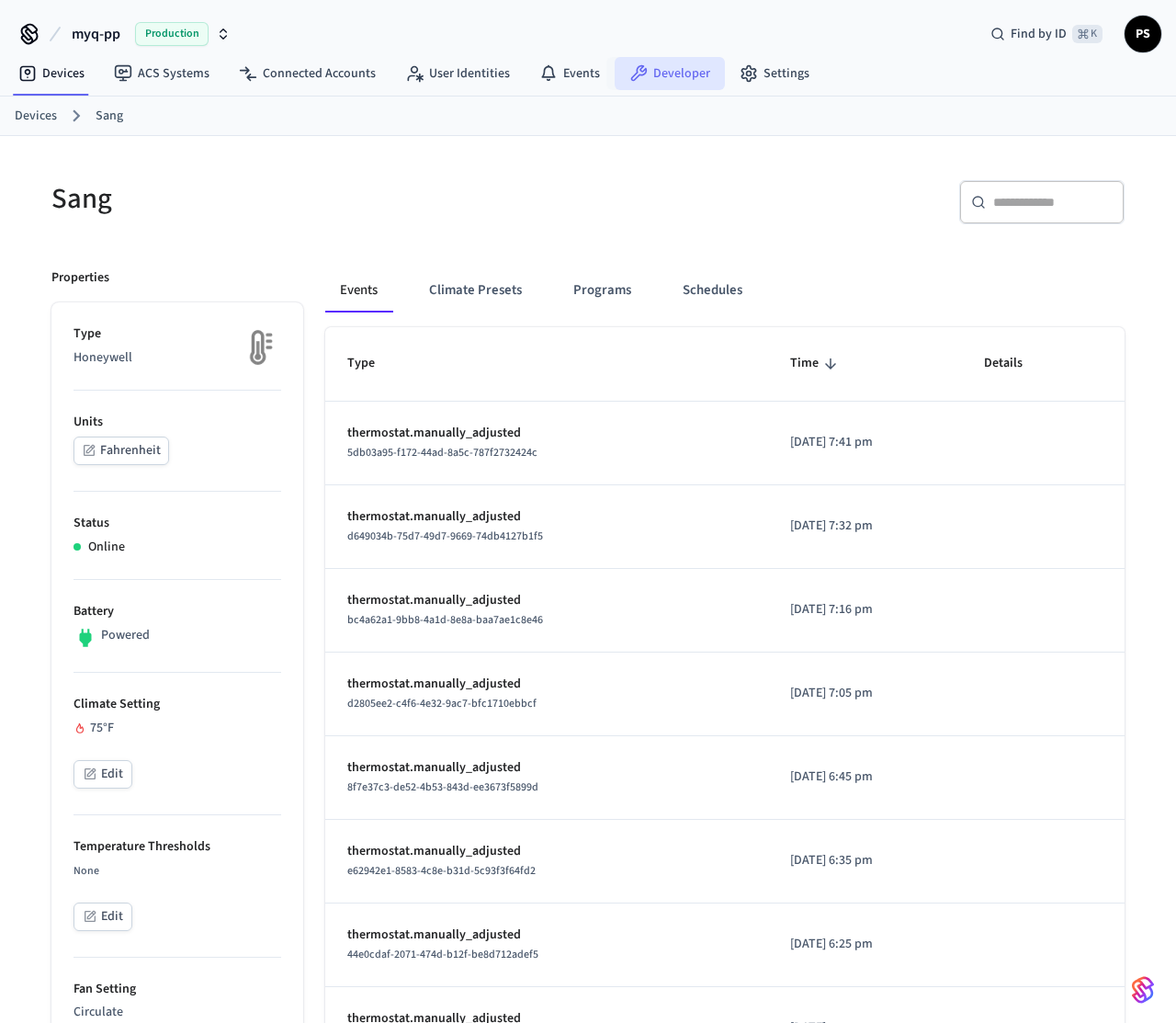
click at [677, 73] on link "Developer" at bounding box center [669, 73] width 111 height 33
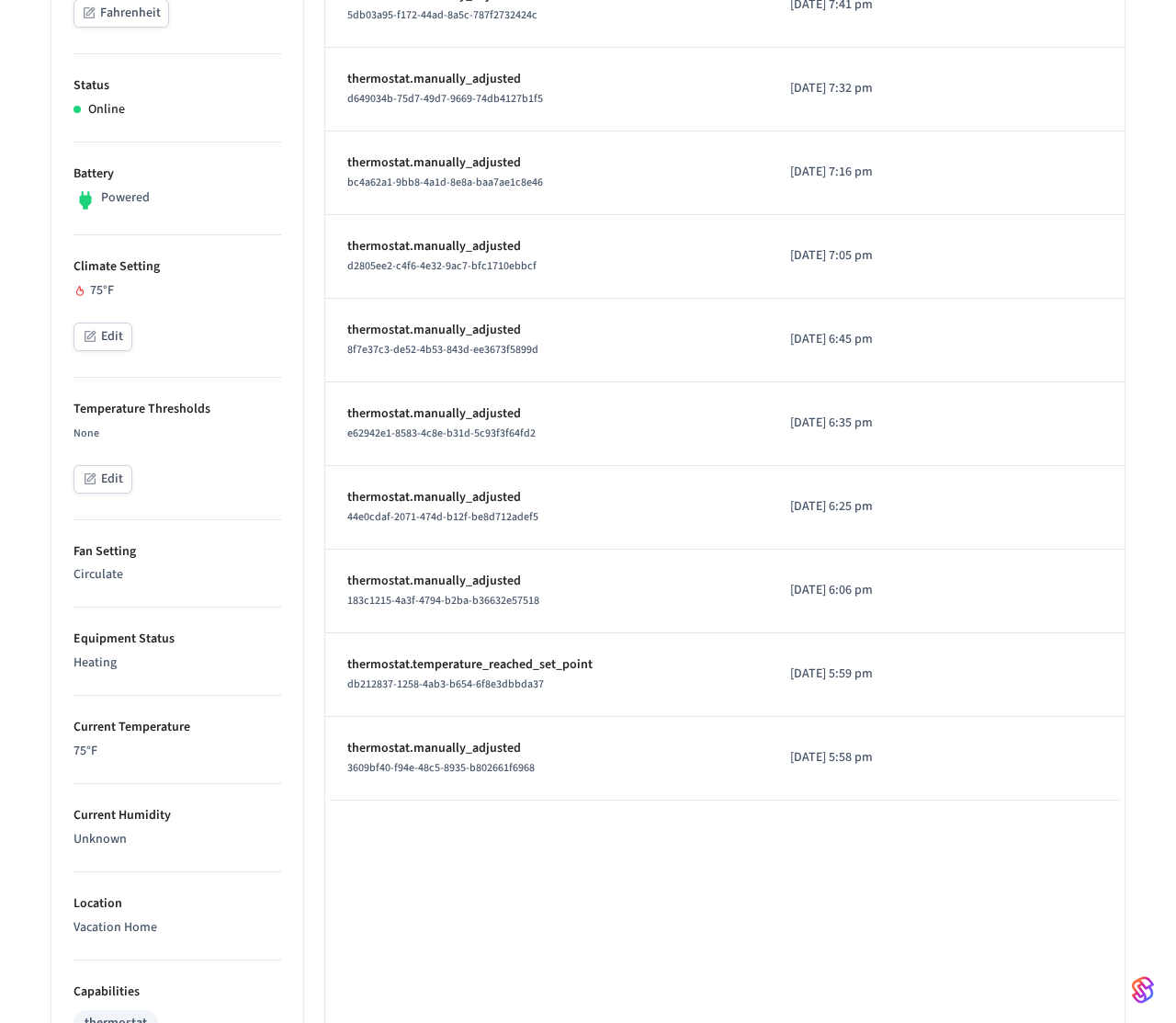
scroll to position [907, 0]
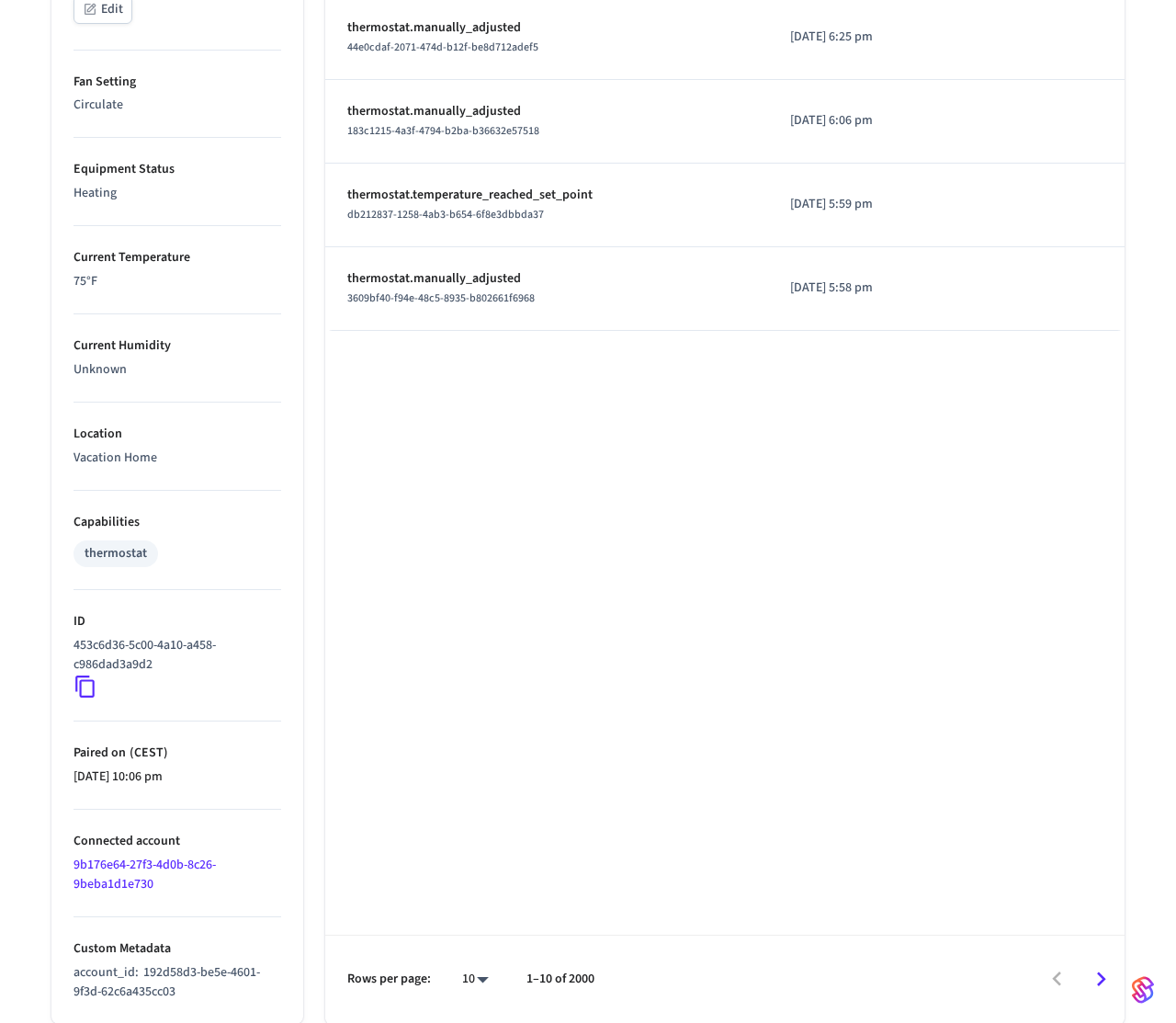
click at [87, 693] on icon at bounding box center [85, 686] width 24 height 24
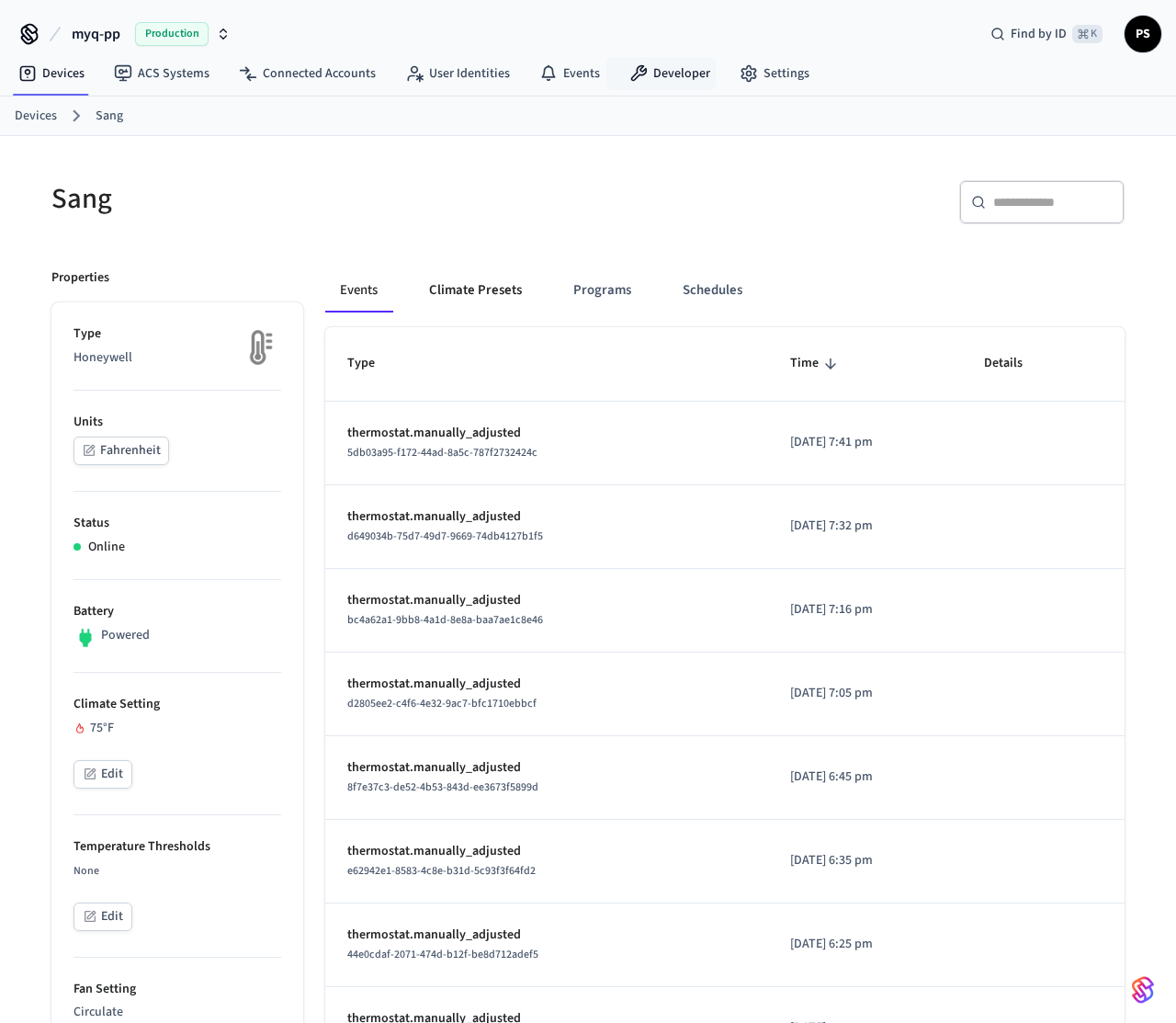
click at [491, 283] on button "Climate Presets" at bounding box center [475, 291] width 122 height 44
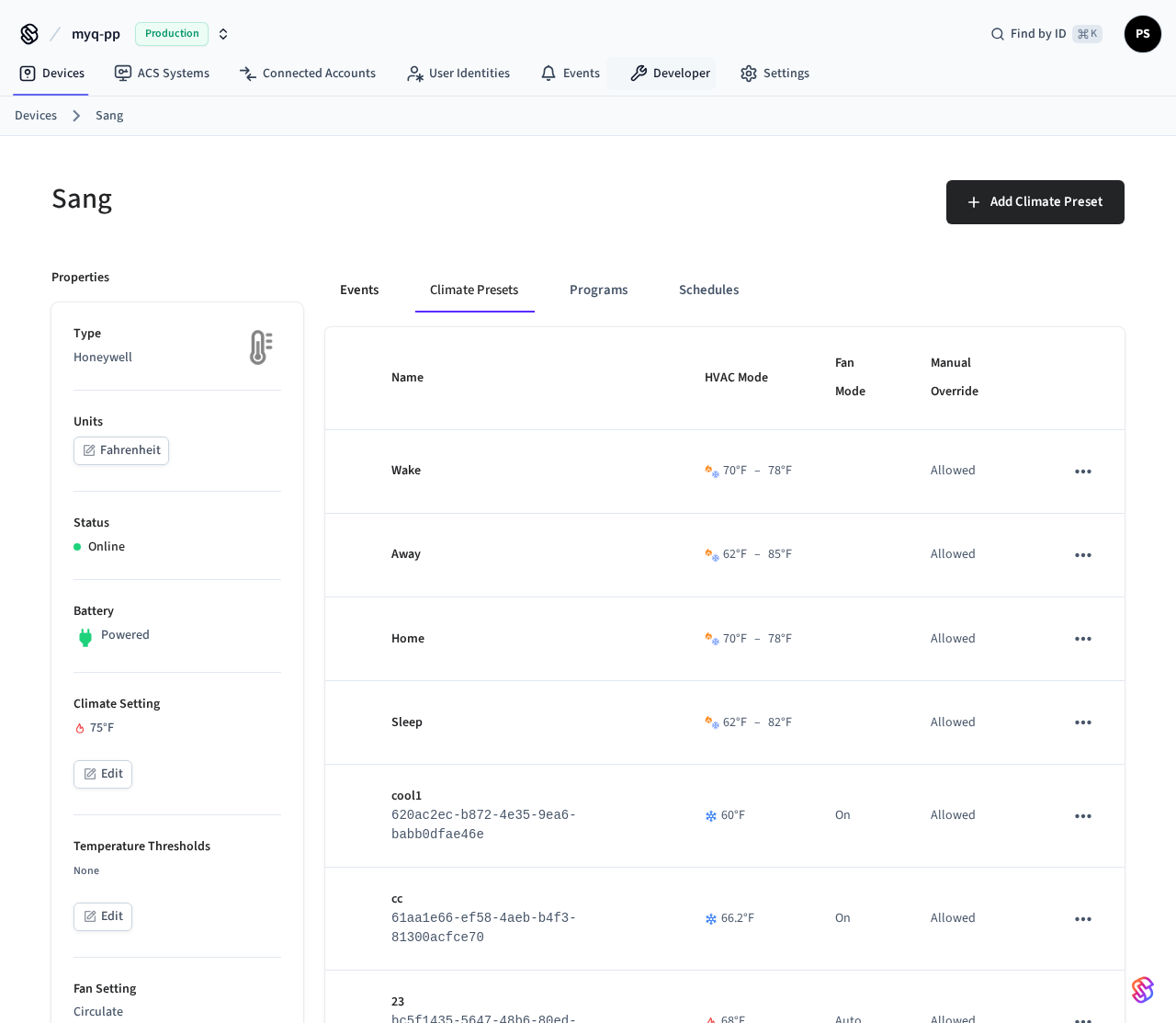
click at [383, 298] on button "Events" at bounding box center [359, 291] width 68 height 44
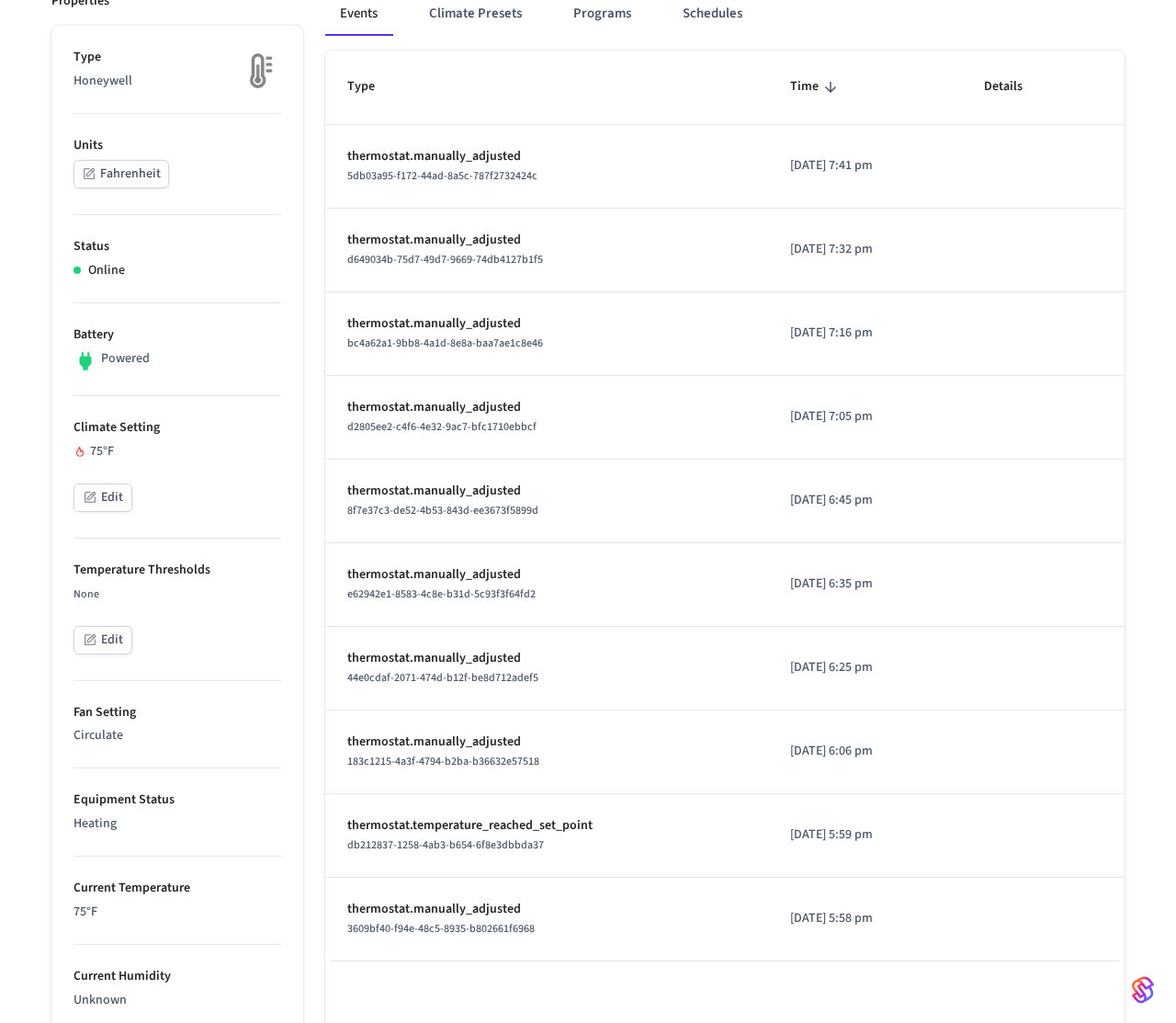
scroll to position [278, 0]
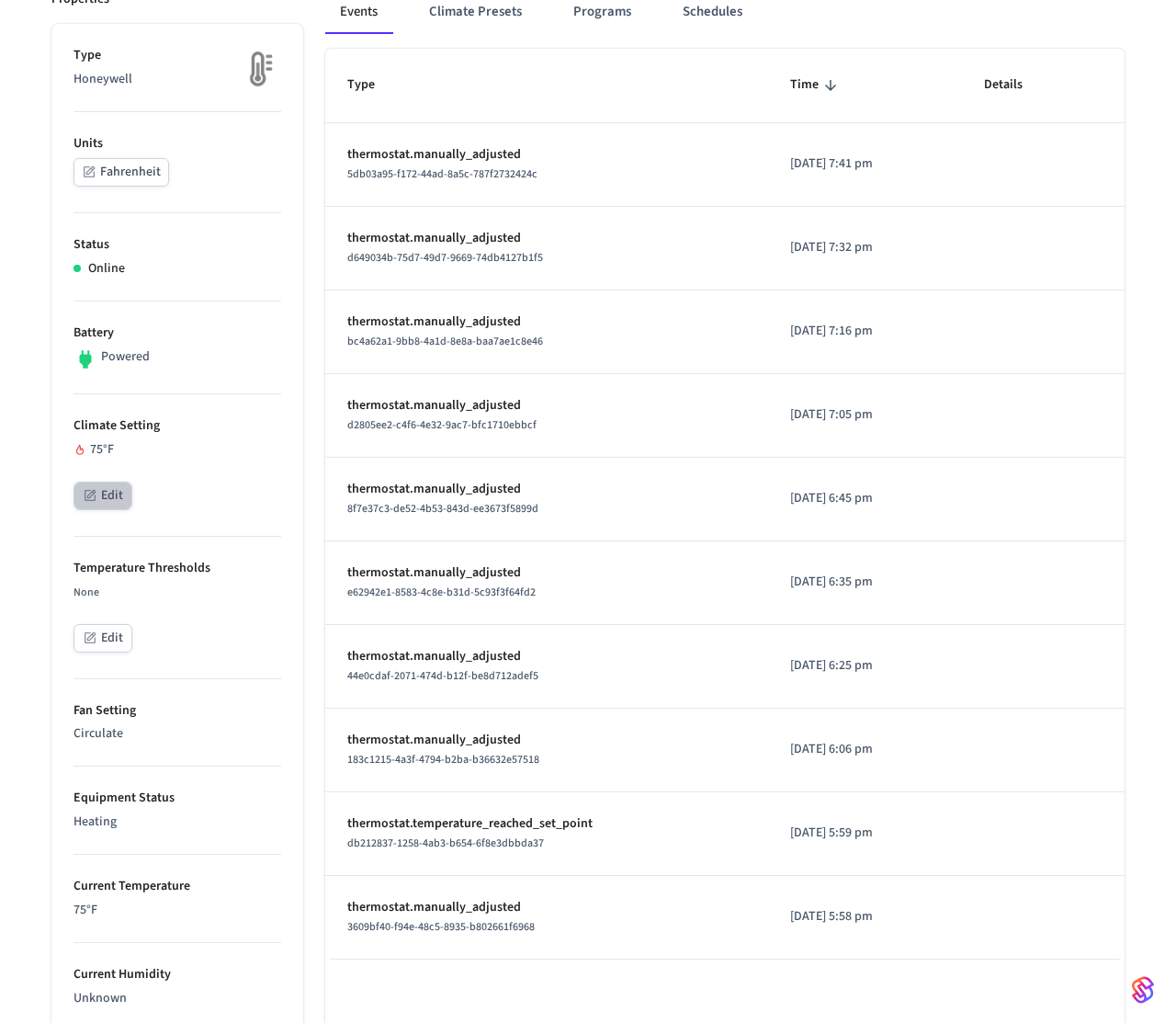
click at [110, 486] on button "Edit" at bounding box center [102, 496] width 59 height 29
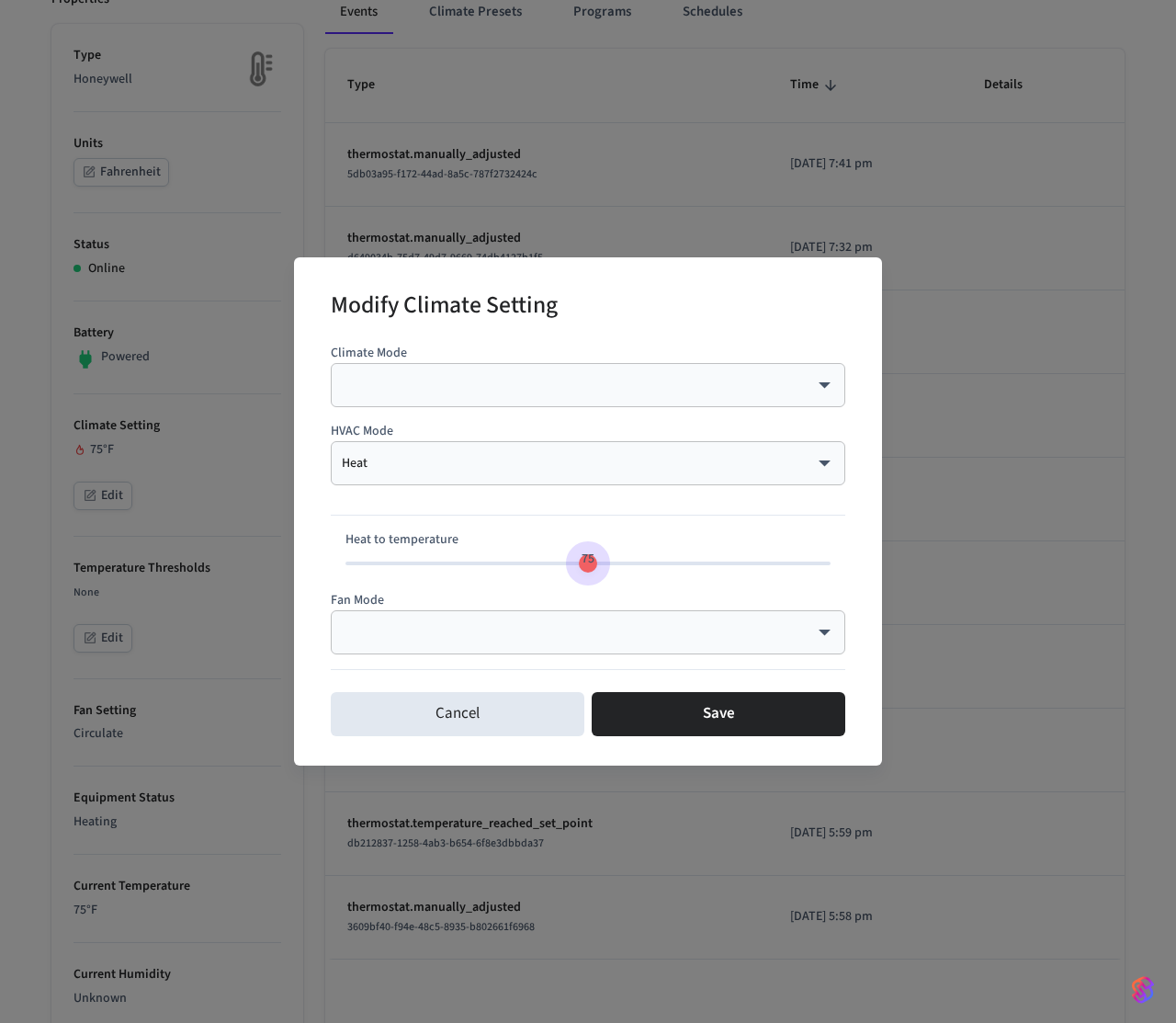
type input "**"
click at [583, 570] on span "74" at bounding box center [578, 560] width 35 height 27
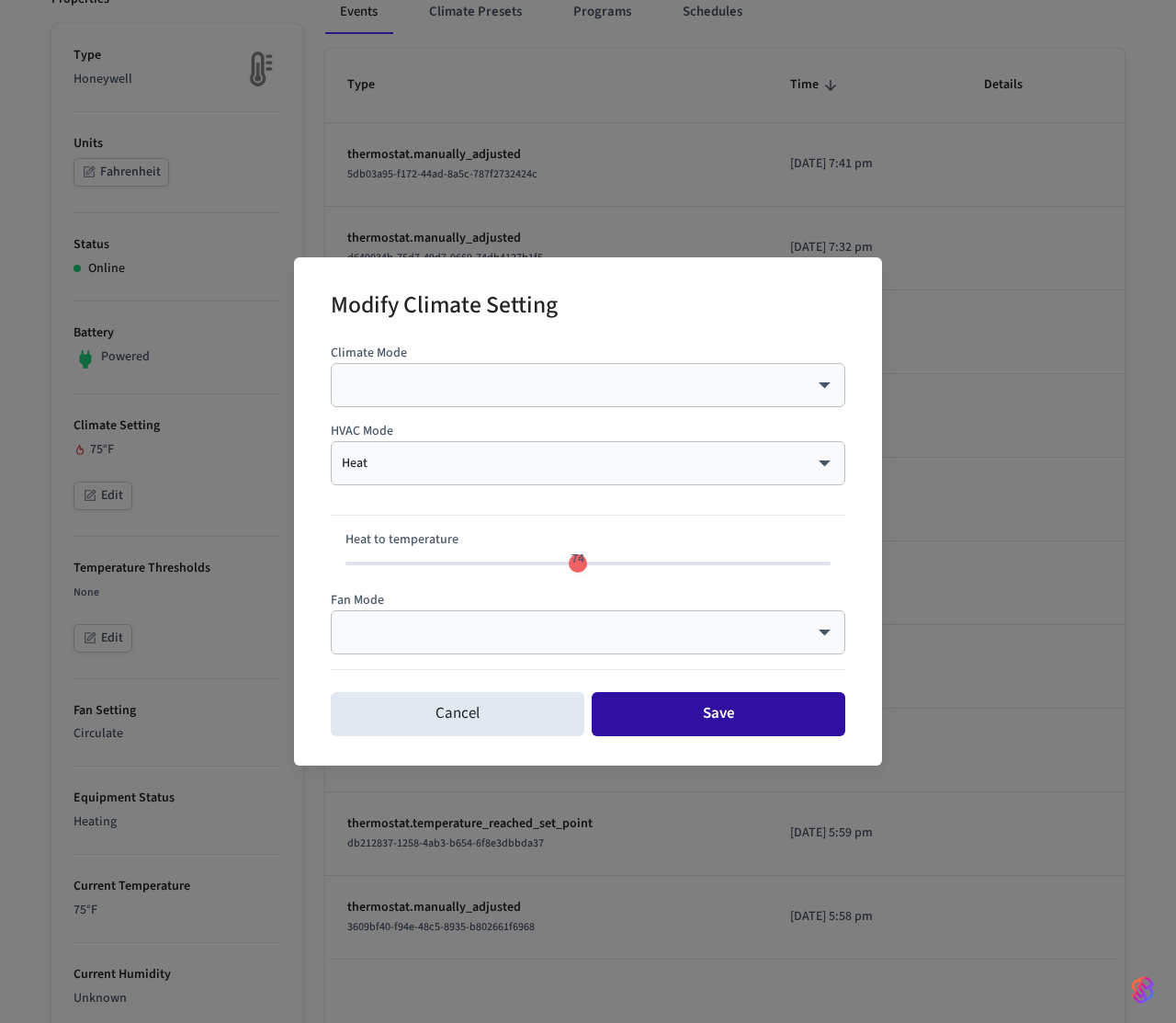
click at [671, 693] on button "Save" at bounding box center [719, 715] width 253 height 44
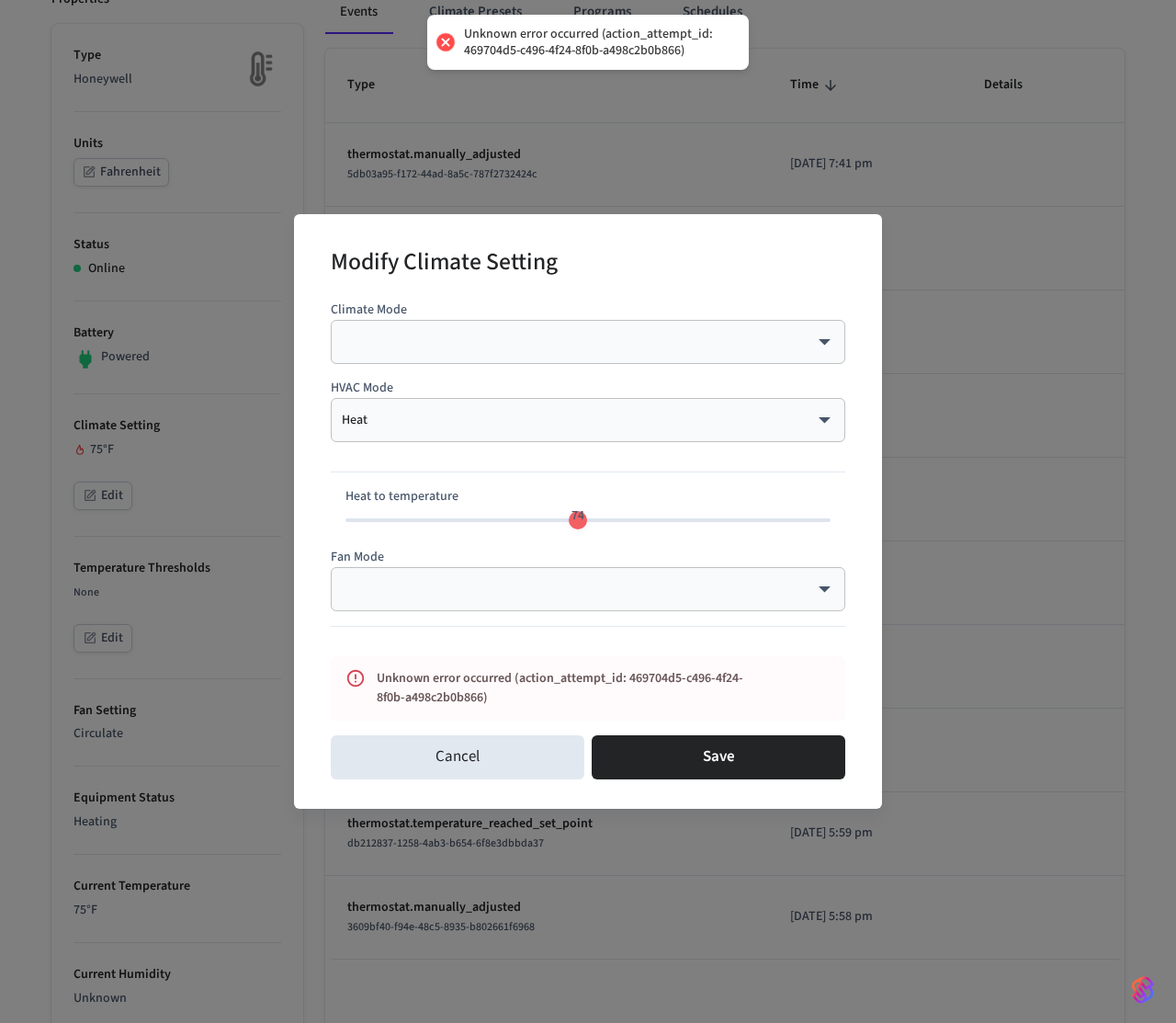
click at [258, 232] on div "Modify Climate Setting Climate Mode ​ ​ HVAC Mode Heat **** ​ Heat to temperatu…" at bounding box center [588, 512] width 1176 height 1023
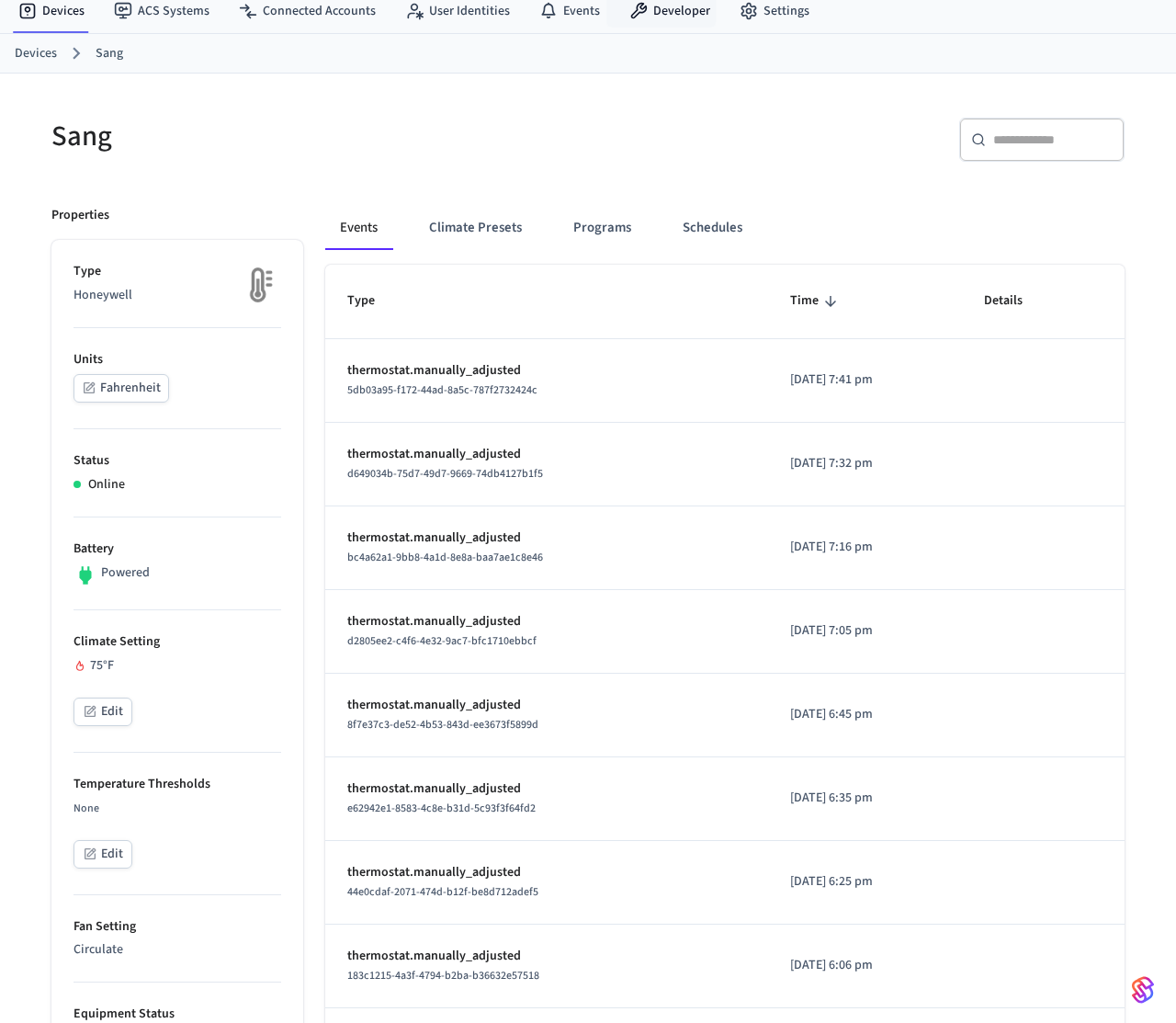
scroll to position [62, 0]
click at [94, 720] on button "Edit" at bounding box center [102, 713] width 59 height 29
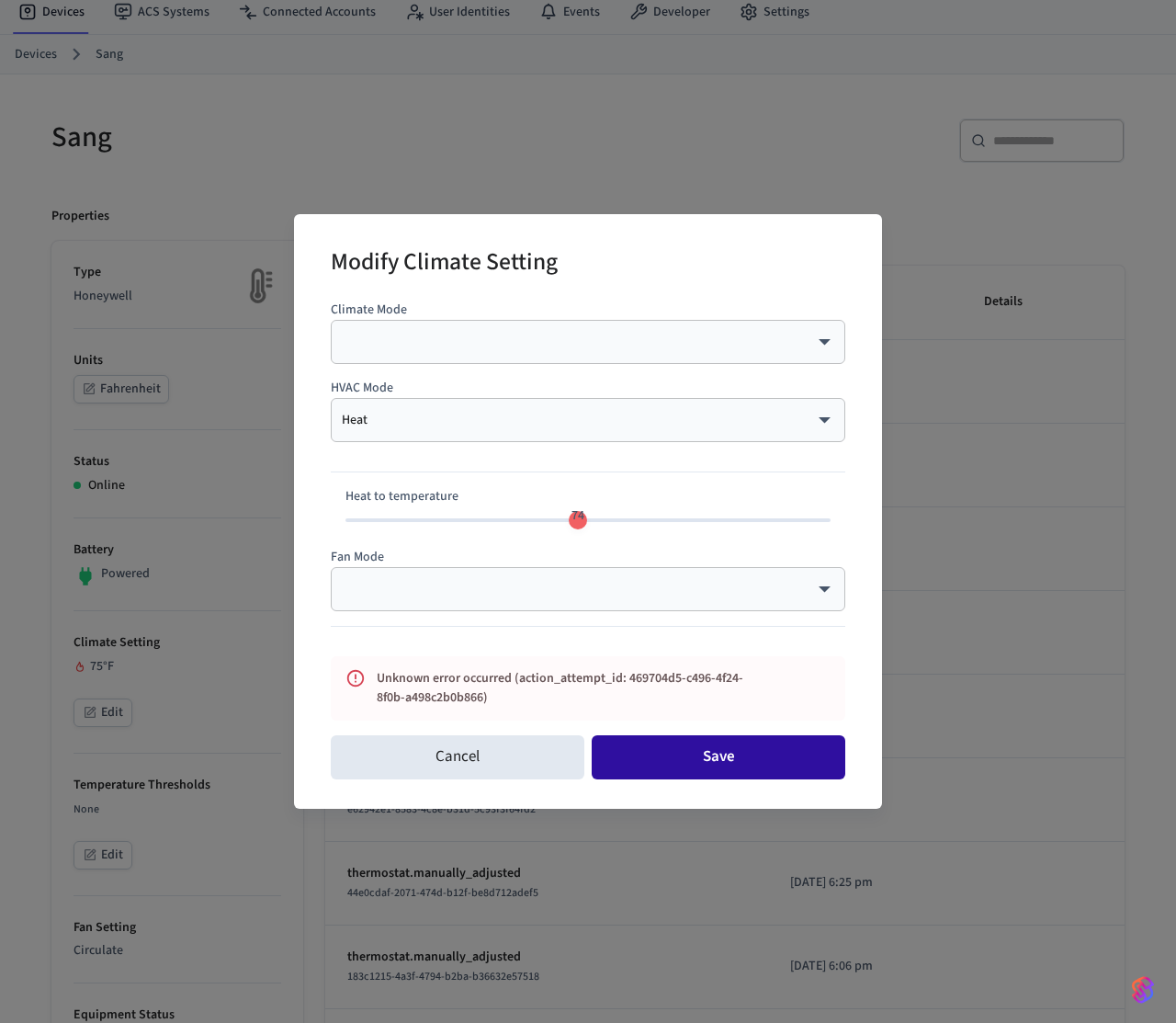
click at [724, 773] on button "Save" at bounding box center [719, 757] width 253 height 44
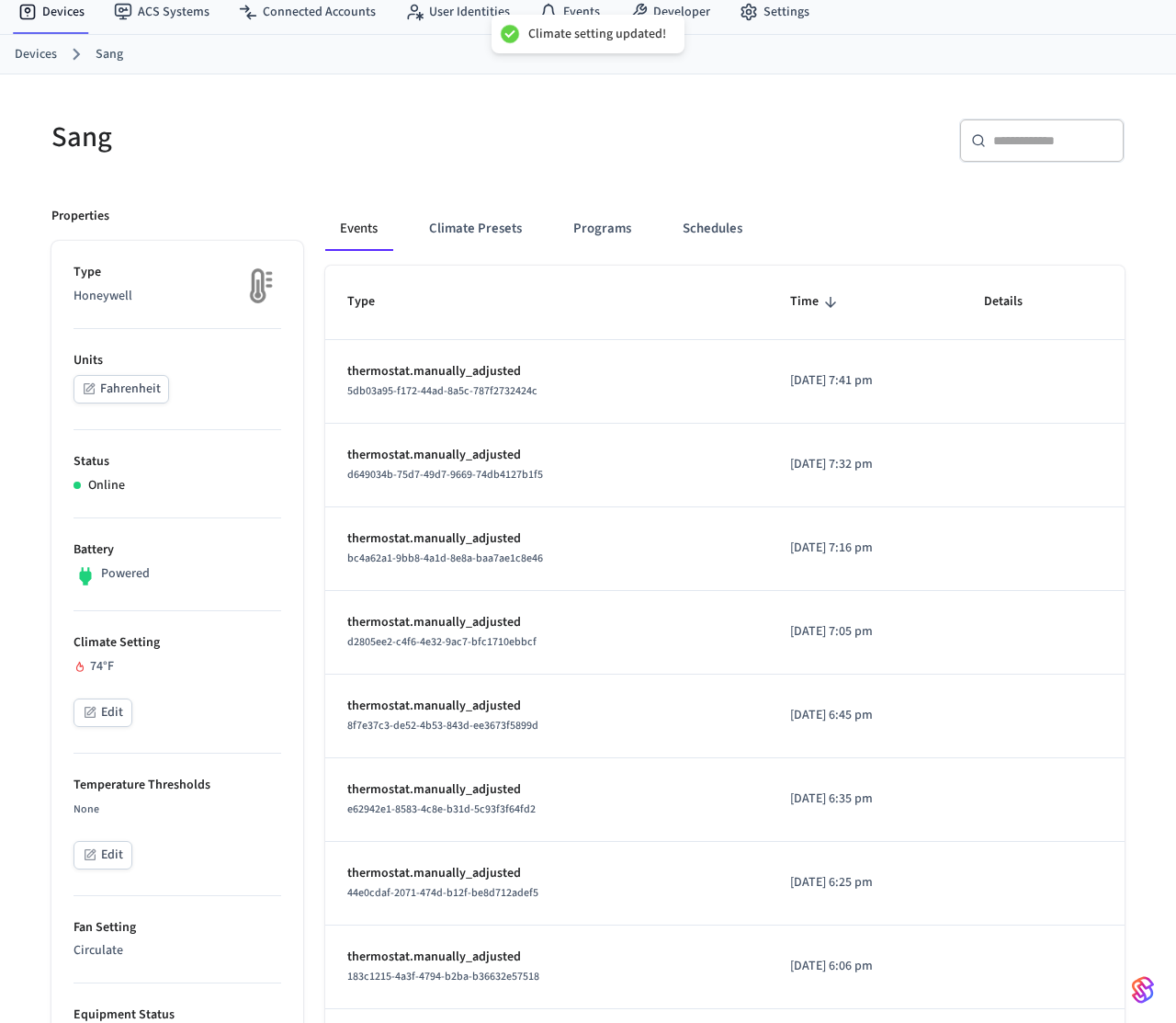
click at [118, 712] on button "Edit" at bounding box center [102, 713] width 59 height 29
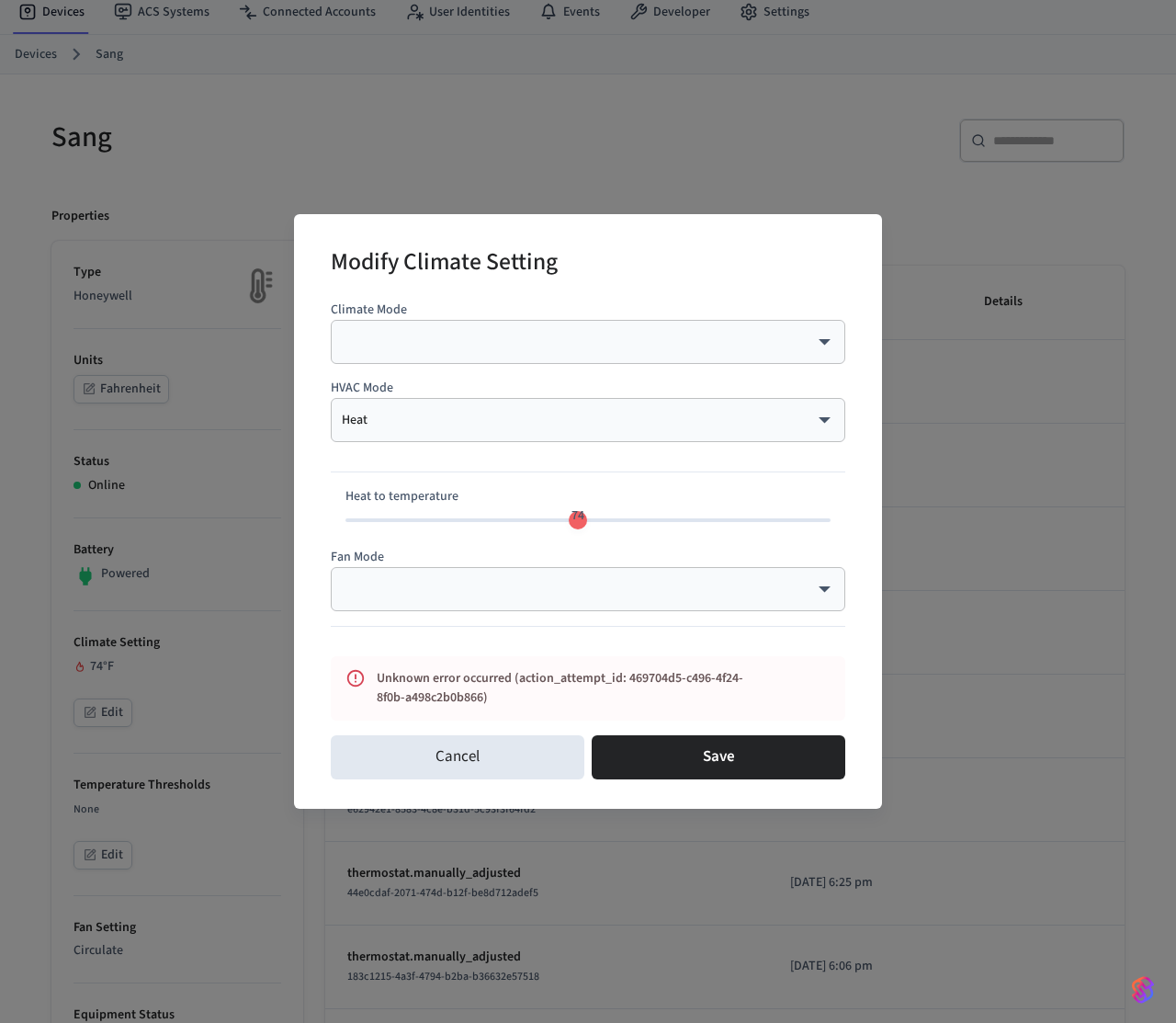
click at [479, 582] on body "Climate setting updated! myq-pp Production Find by ID ⌘ K PS Devices ACS System…" at bounding box center [588, 904] width 1176 height 1931
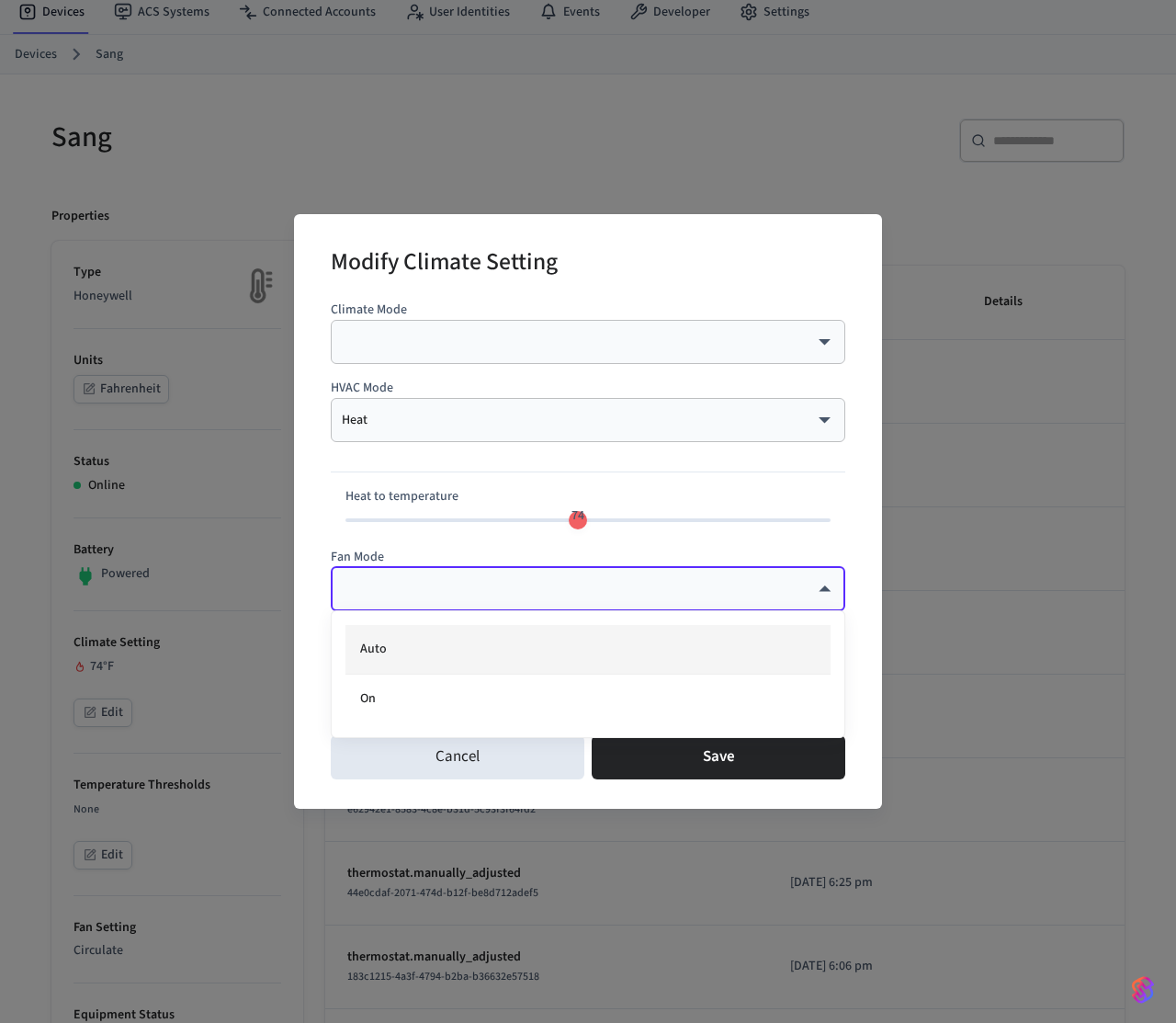
click at [457, 651] on li "Auto" at bounding box center [588, 650] width 485 height 50
type input "****"
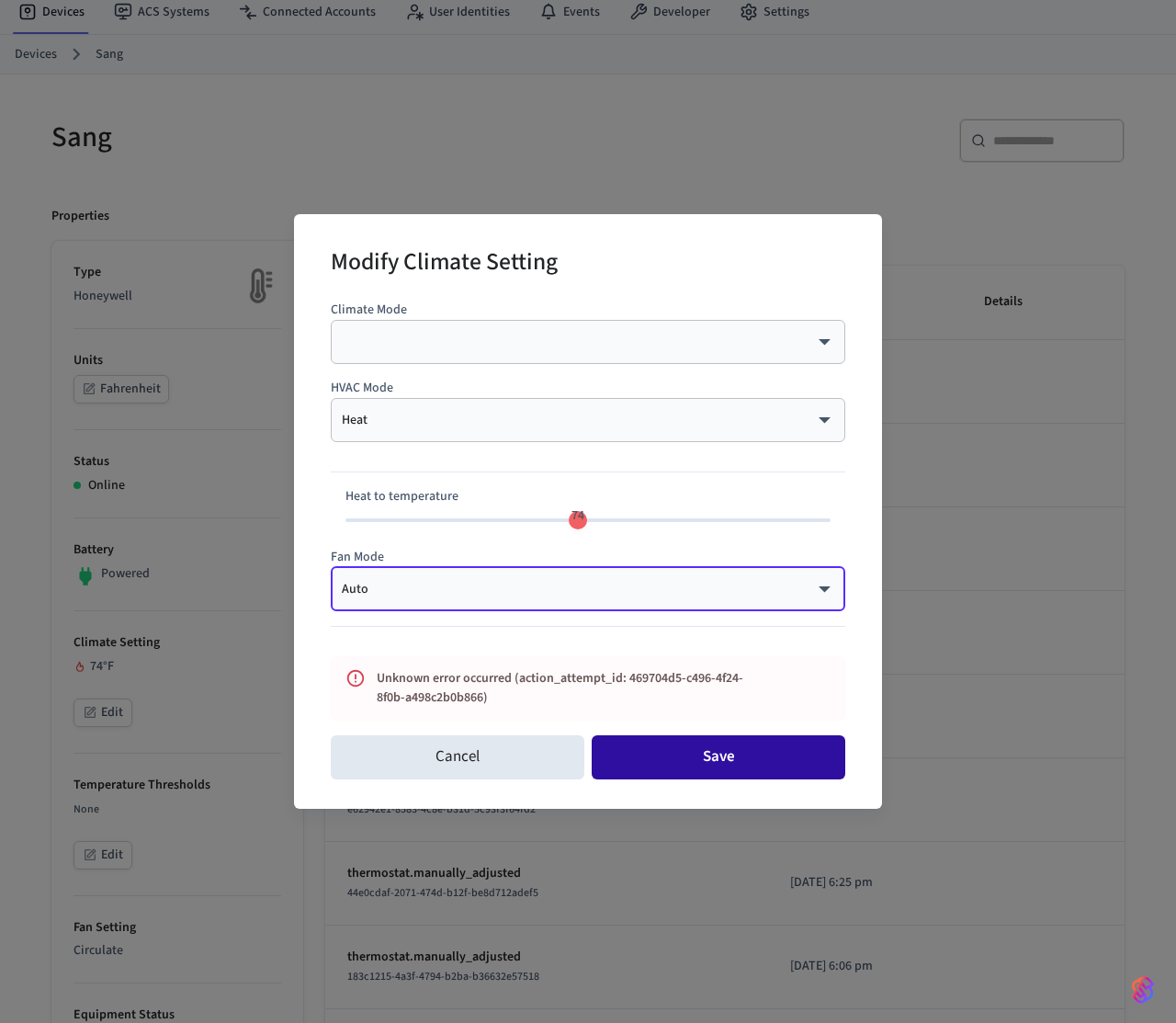
click at [689, 758] on button "Save" at bounding box center [719, 757] width 253 height 44
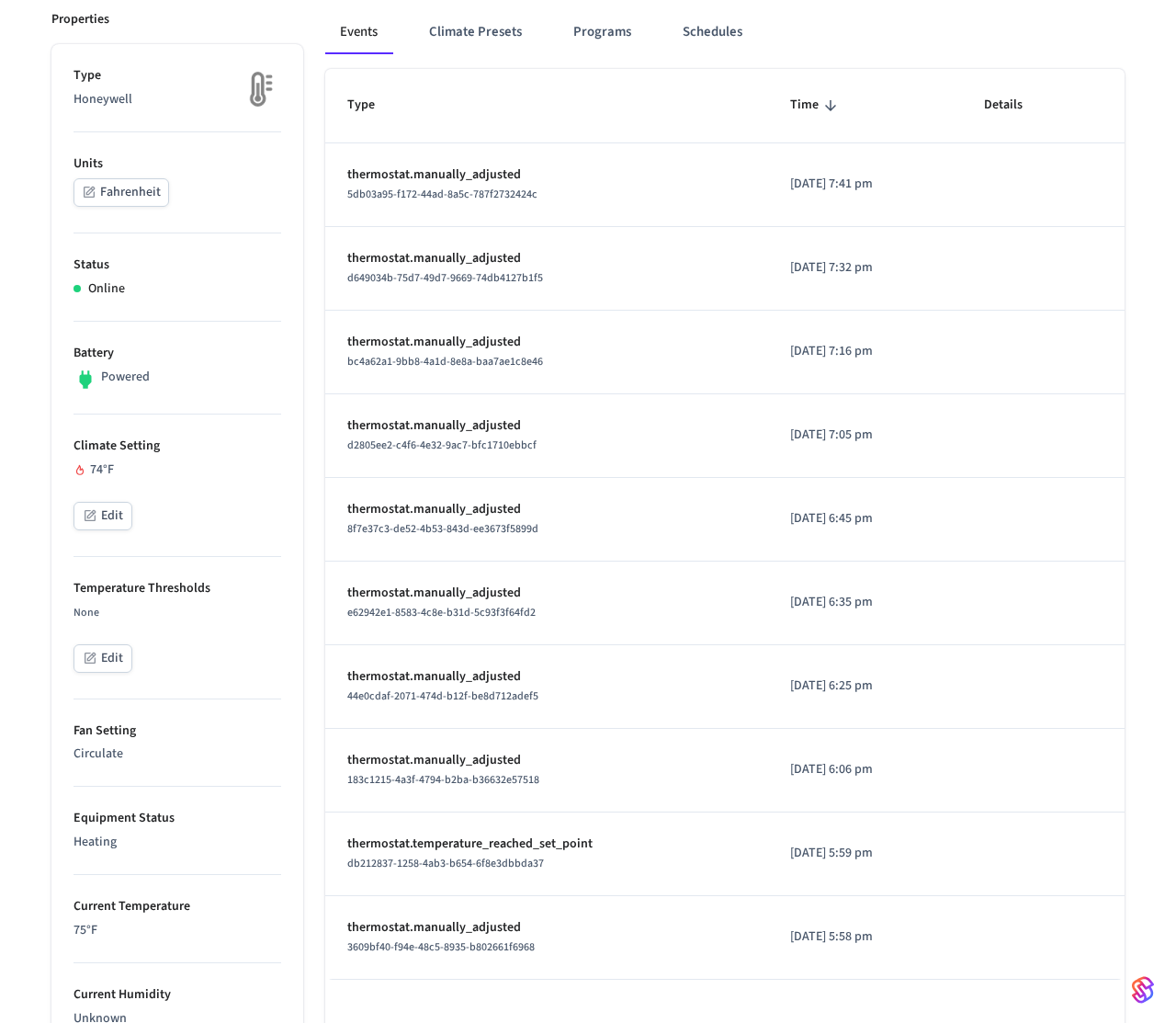
scroll to position [248, 0]
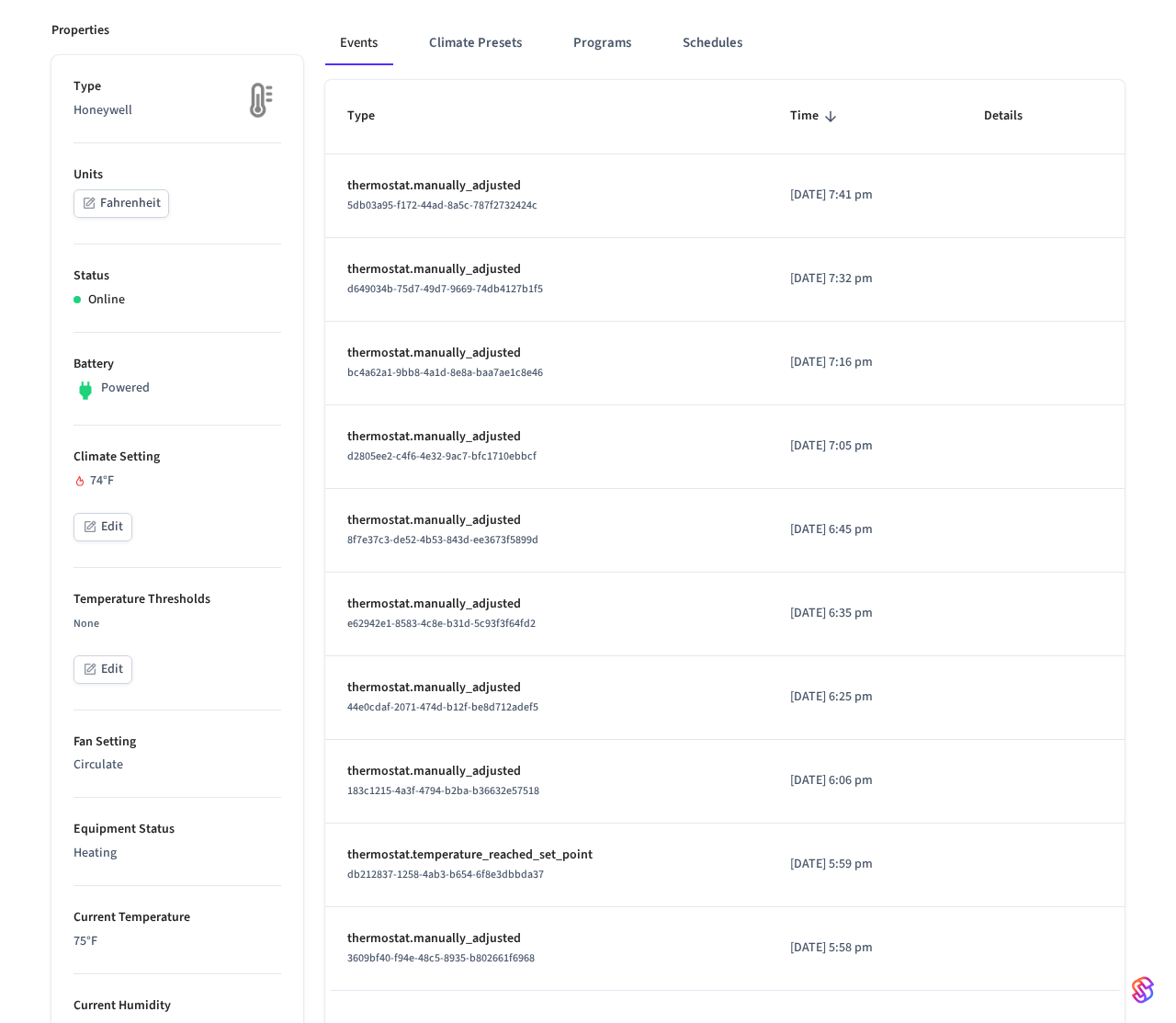
click at [205, 512] on div "Edit" at bounding box center [177, 528] width 208 height 32
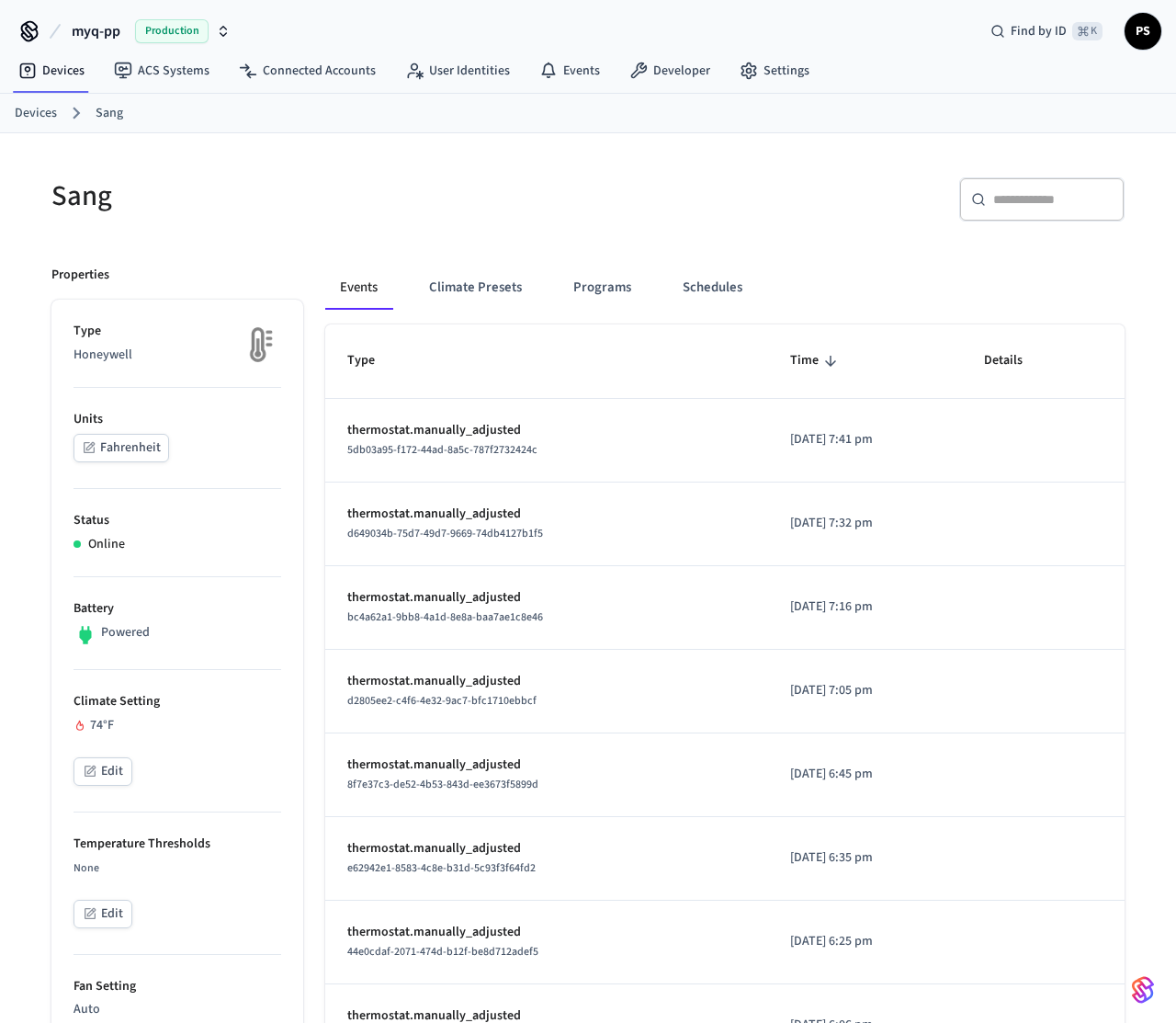
scroll to position [5, 0]
click at [155, 203] on h5 "Sang" at bounding box center [314, 194] width 526 height 38
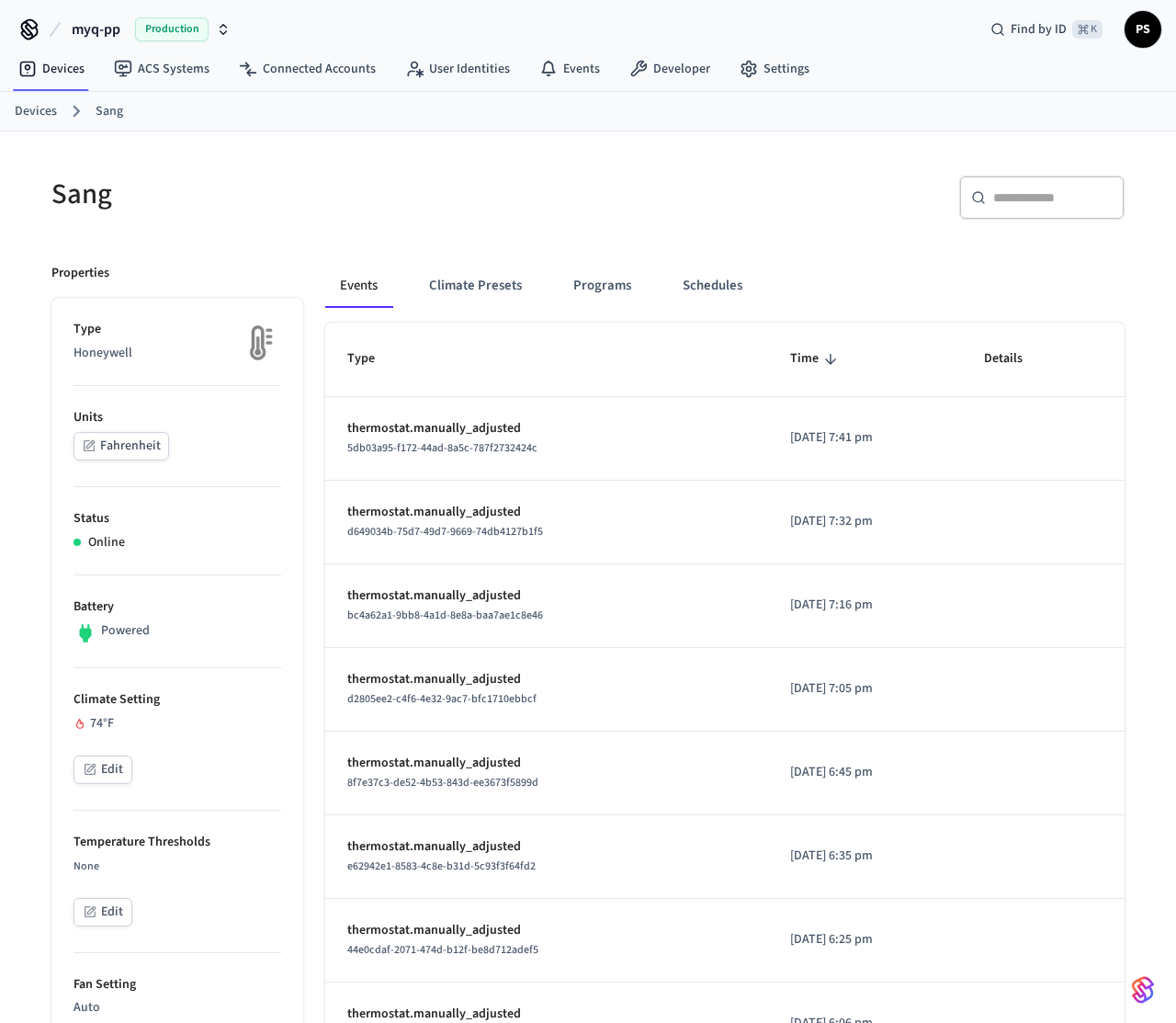
click at [155, 203] on h5 "Sang" at bounding box center [314, 194] width 526 height 38
click at [88, 211] on h5 "Sang" at bounding box center [314, 194] width 526 height 38
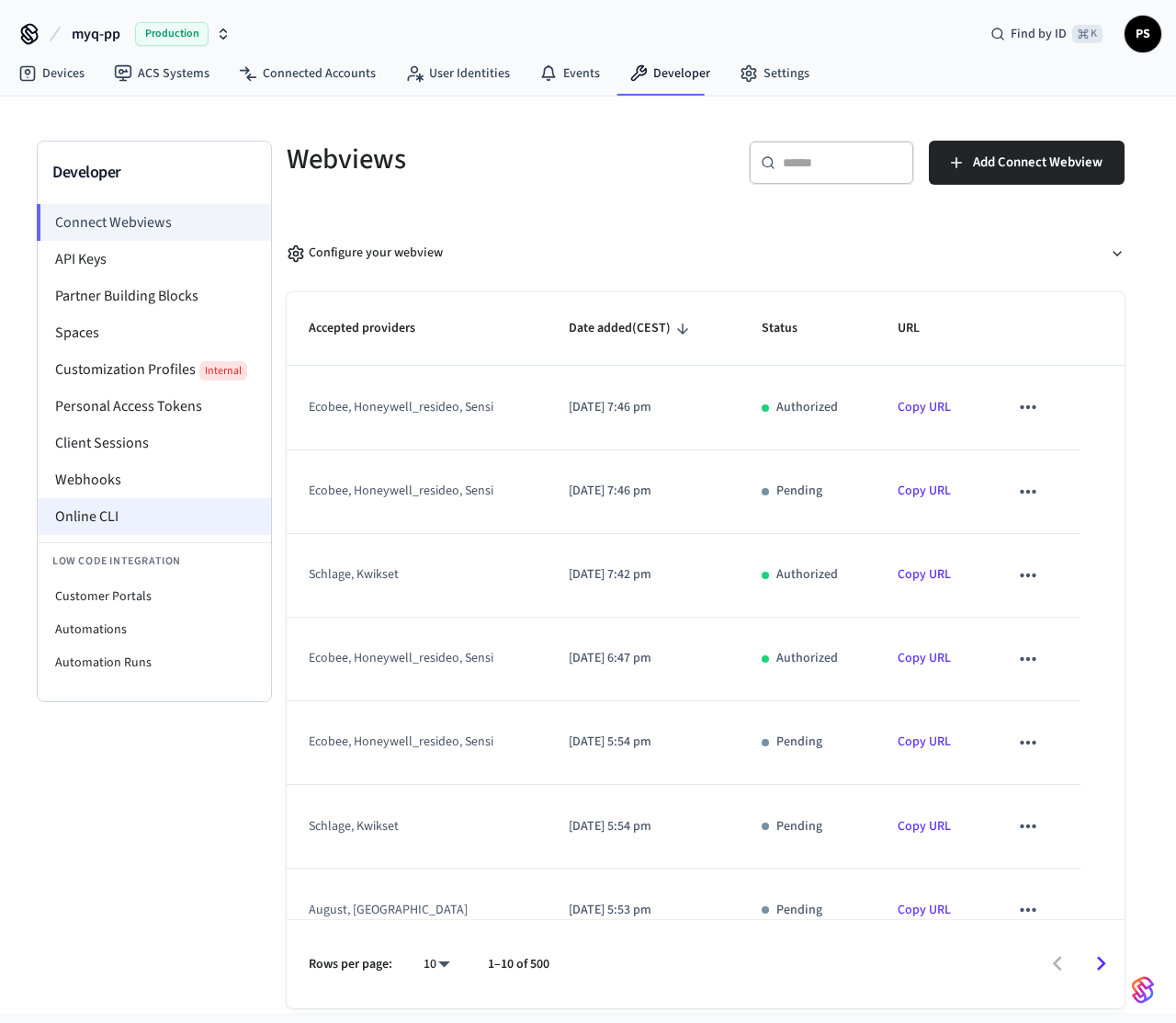
click at [101, 529] on li "Online CLI" at bounding box center [154, 516] width 233 height 37
